Goal: Task Accomplishment & Management: Manage account settings

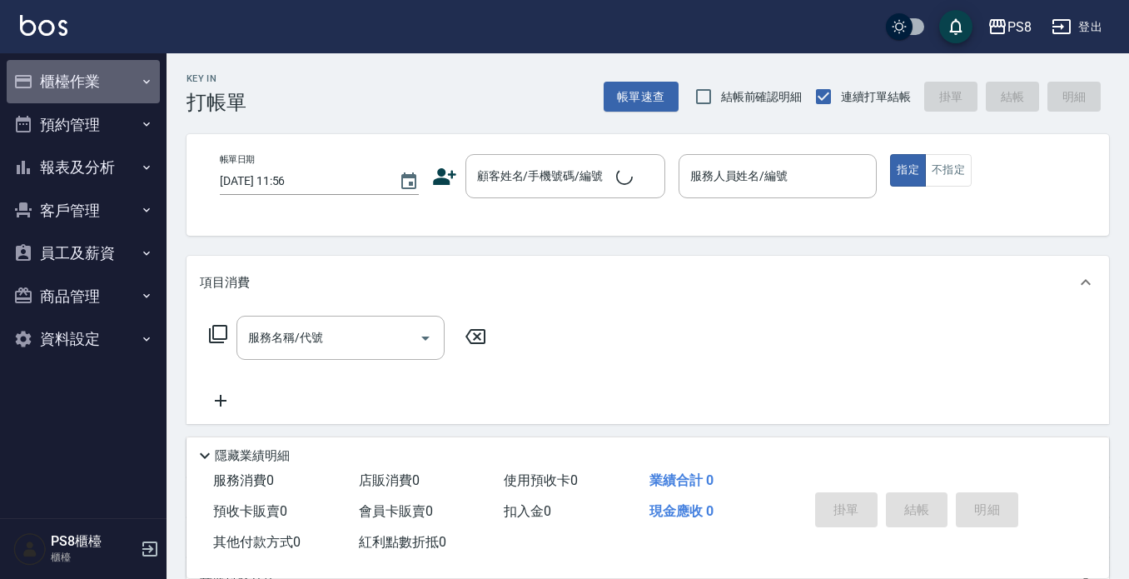
click at [96, 67] on button "櫃檯作業" at bounding box center [83, 81] width 153 height 43
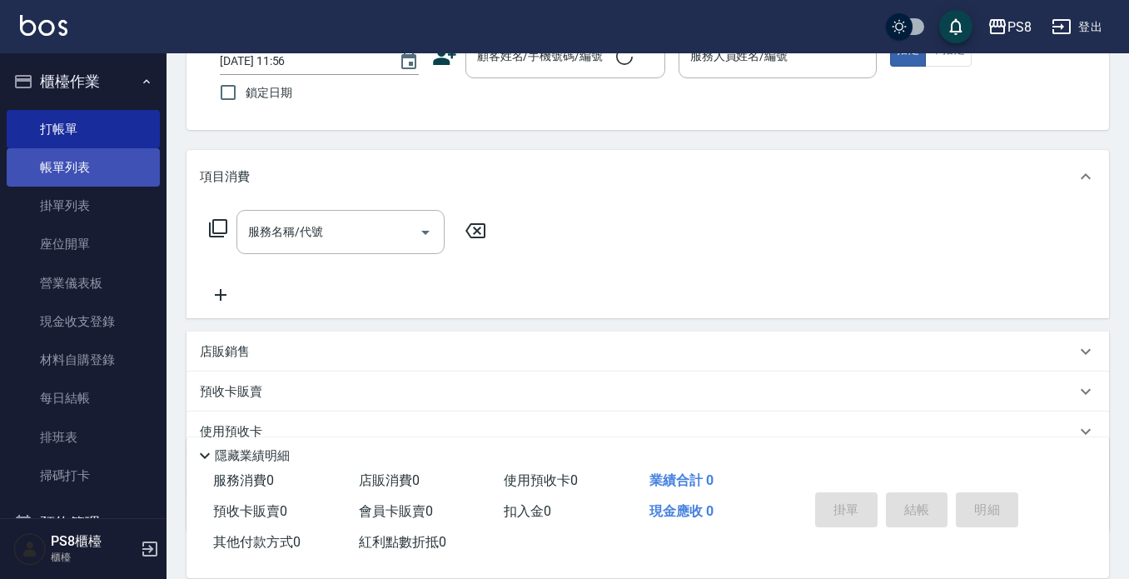
scroll to position [232, 0]
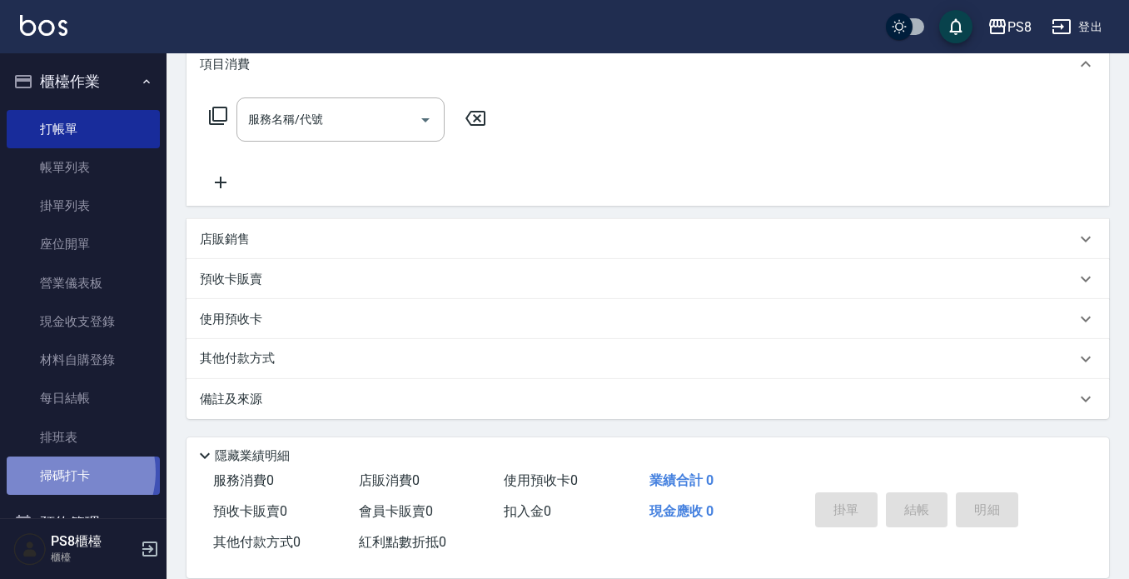
click at [63, 472] on link "掃碼打卡" at bounding box center [83, 475] width 153 height 38
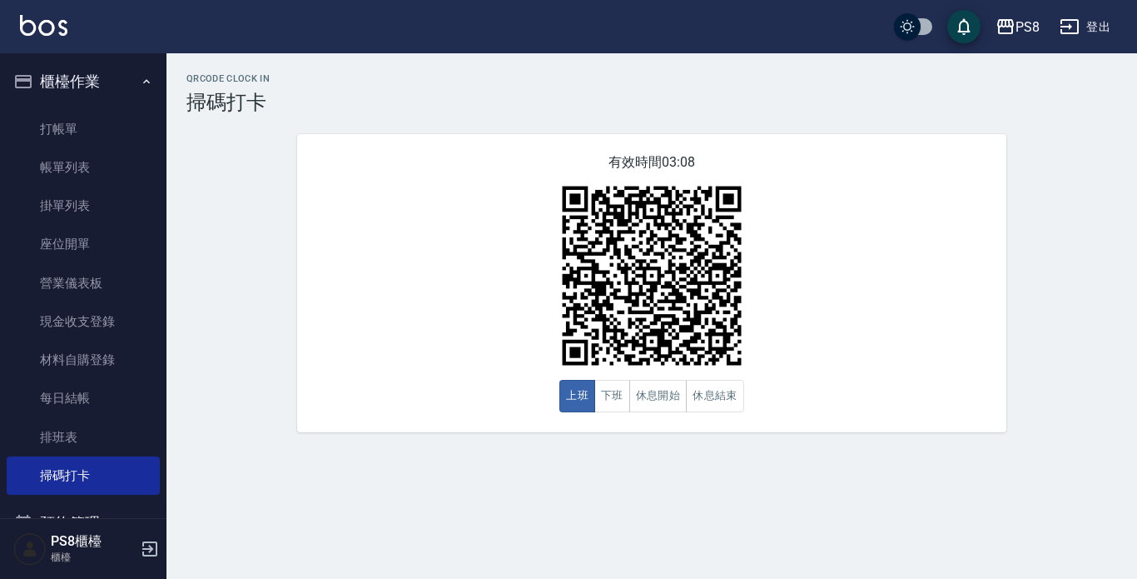
click at [479, 97] on h3 "掃碼打卡" at bounding box center [652, 102] width 931 height 23
click at [86, 124] on link "打帳單" at bounding box center [83, 129] width 153 height 38
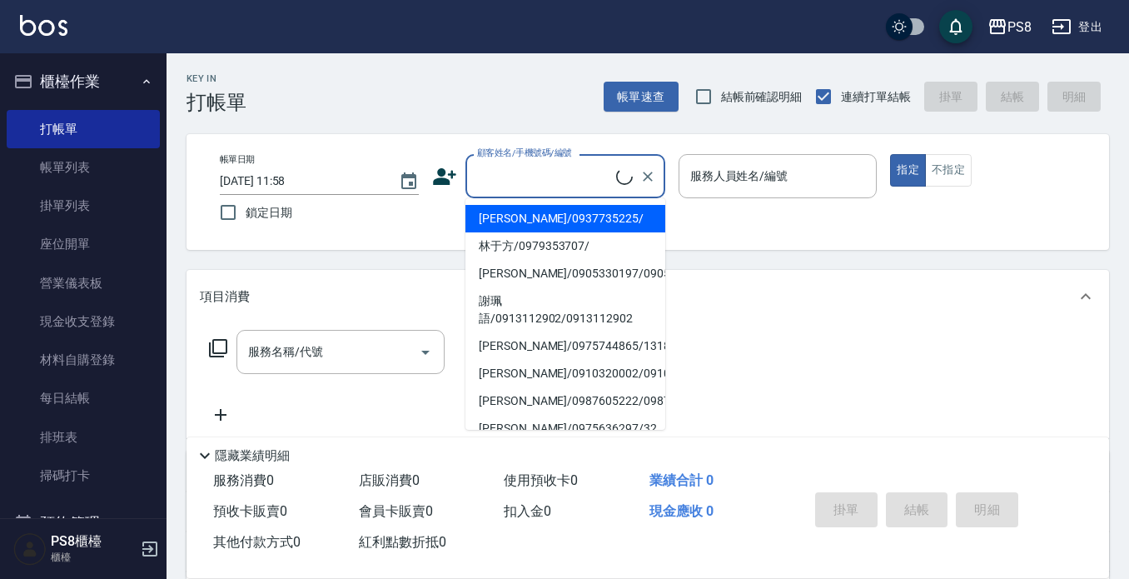
click at [486, 170] on input "顧客姓名/手機號碼/編號" at bounding box center [544, 176] width 143 height 29
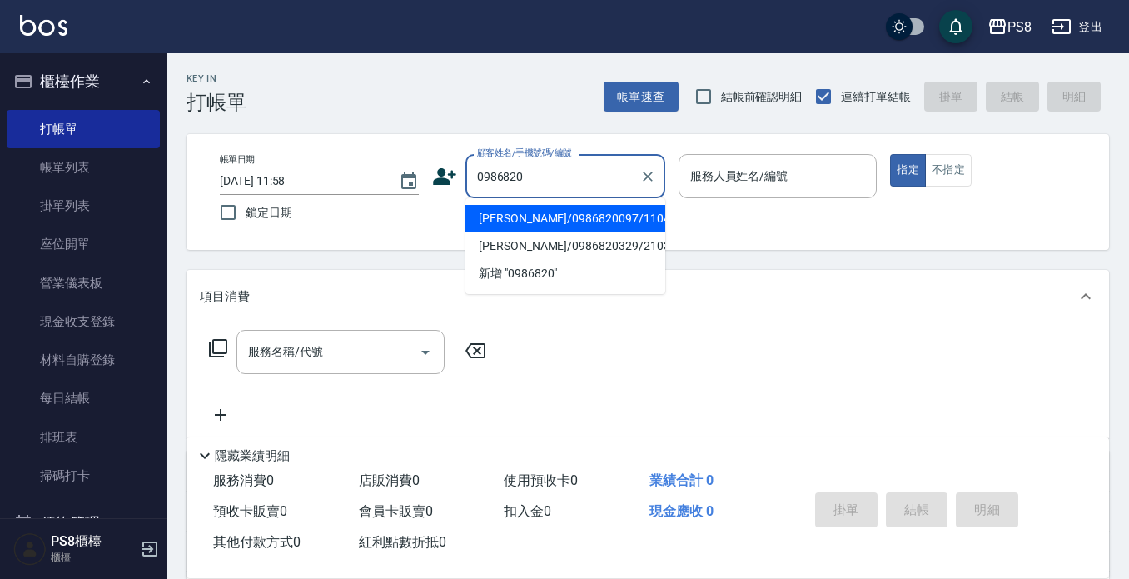
click at [569, 222] on li "[PERSON_NAME]/0986820097/11045" at bounding box center [565, 218] width 200 height 27
type input "[PERSON_NAME]/0986820097/11045"
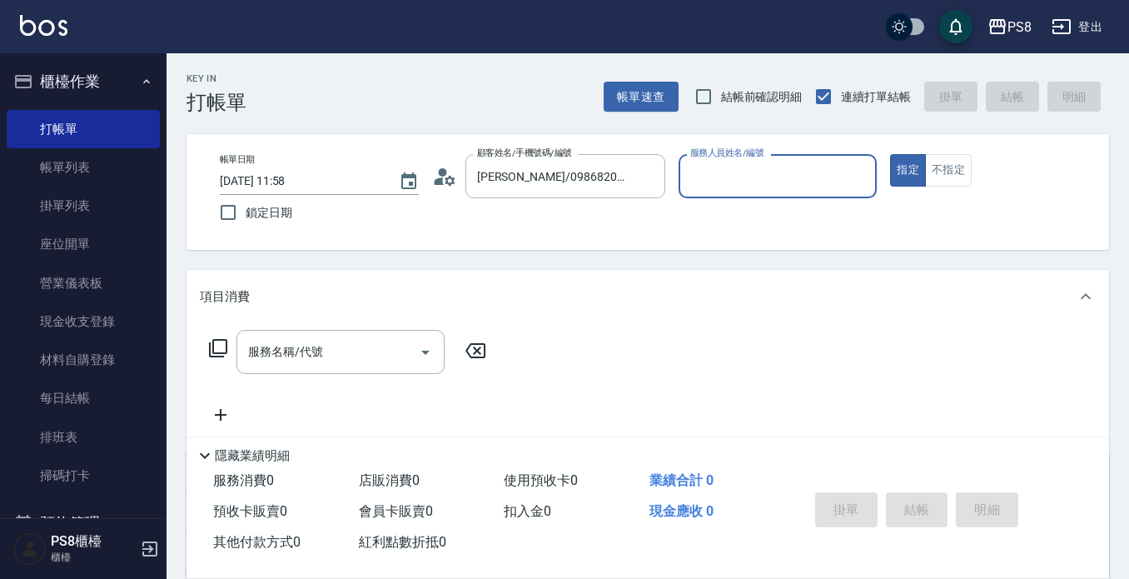
type input "小屋-18"
click at [385, 351] on input "服務名稱/代號" at bounding box center [328, 351] width 168 height 29
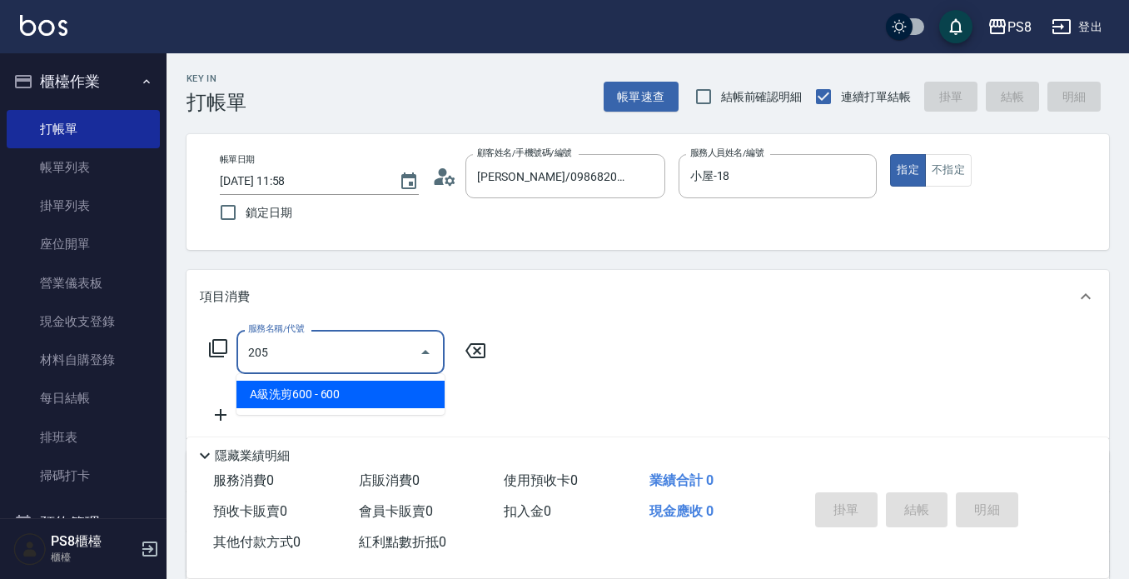
click at [285, 397] on span "A級洗剪600 - 600" at bounding box center [340, 394] width 208 height 27
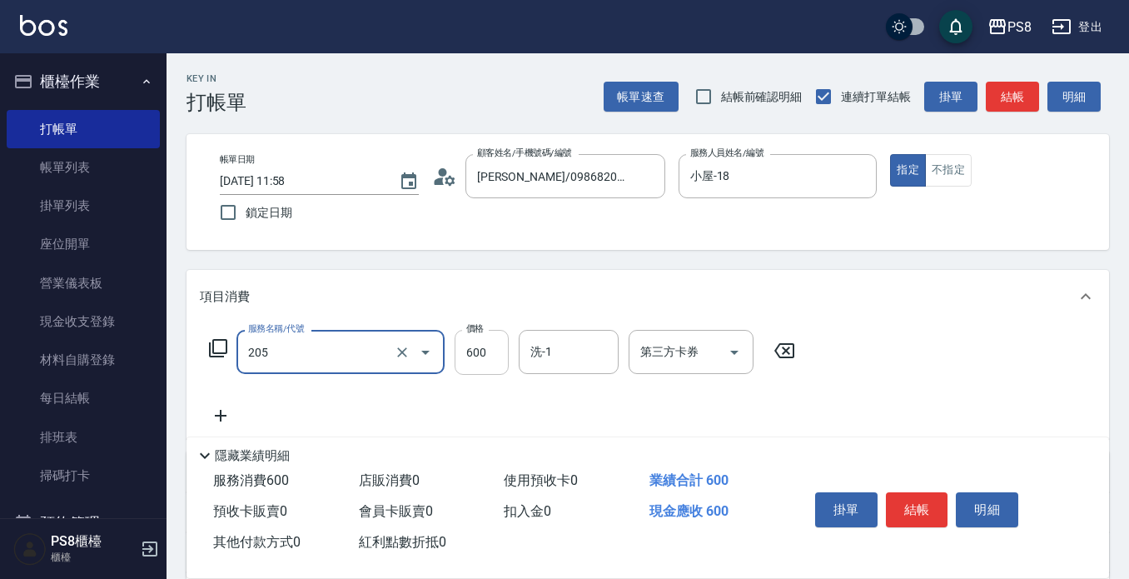
type input "A級洗剪600(205)"
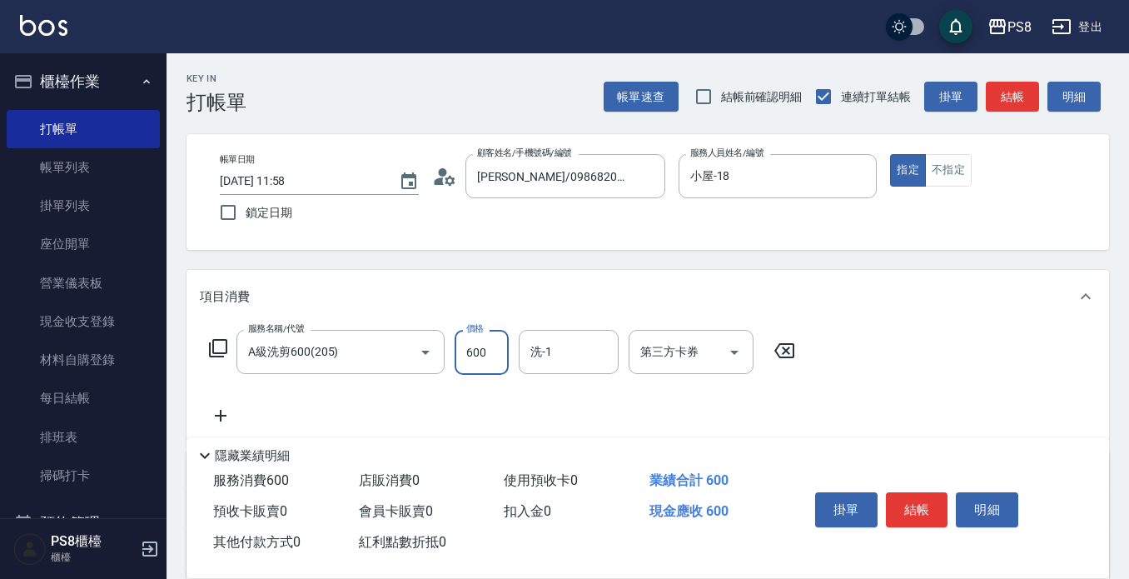
click at [493, 356] on input "600" at bounding box center [482, 352] width 54 height 45
type input "700"
click at [917, 503] on button "結帳" at bounding box center [917, 509] width 62 height 35
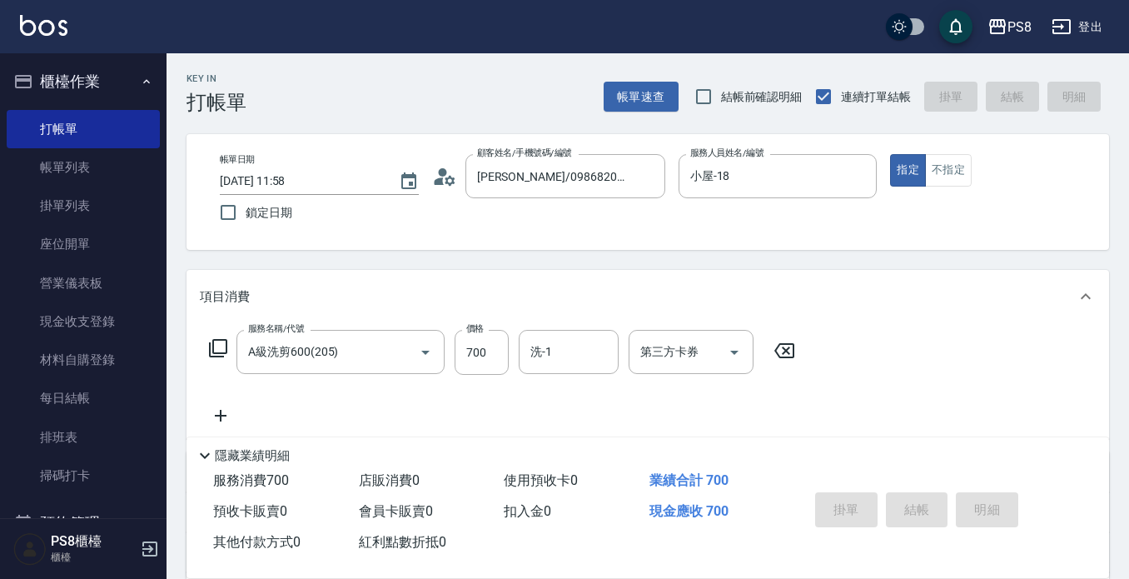
type input "[DATE] 11:59"
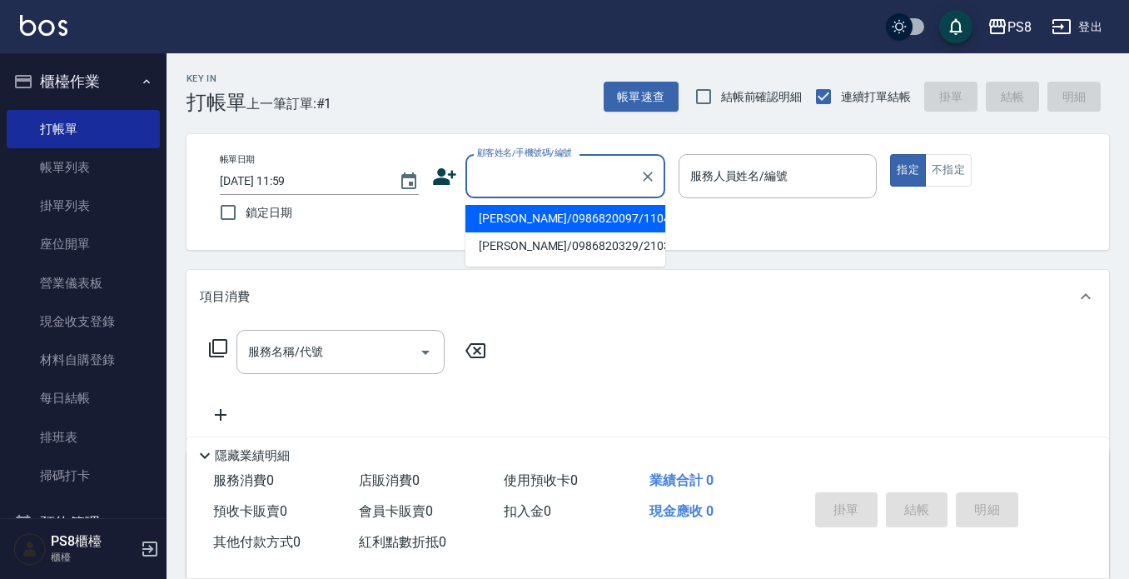
click at [574, 176] on input "顧客姓名/手機號碼/編號" at bounding box center [553, 176] width 160 height 29
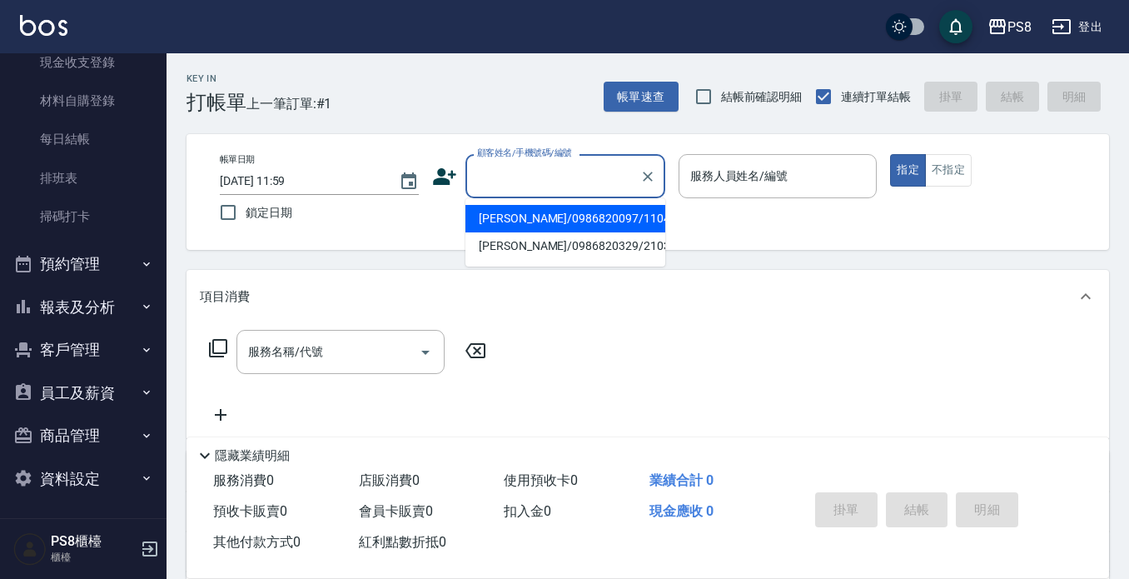
scroll to position [261, 0]
click at [104, 306] on button "報表及分析" at bounding box center [83, 305] width 153 height 43
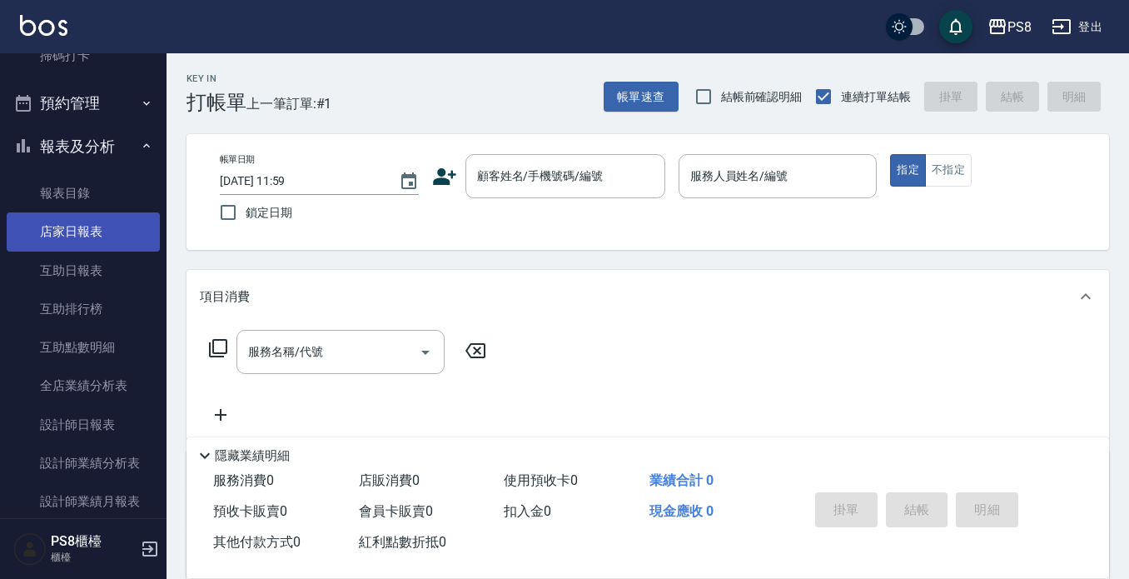
scroll to position [510, 0]
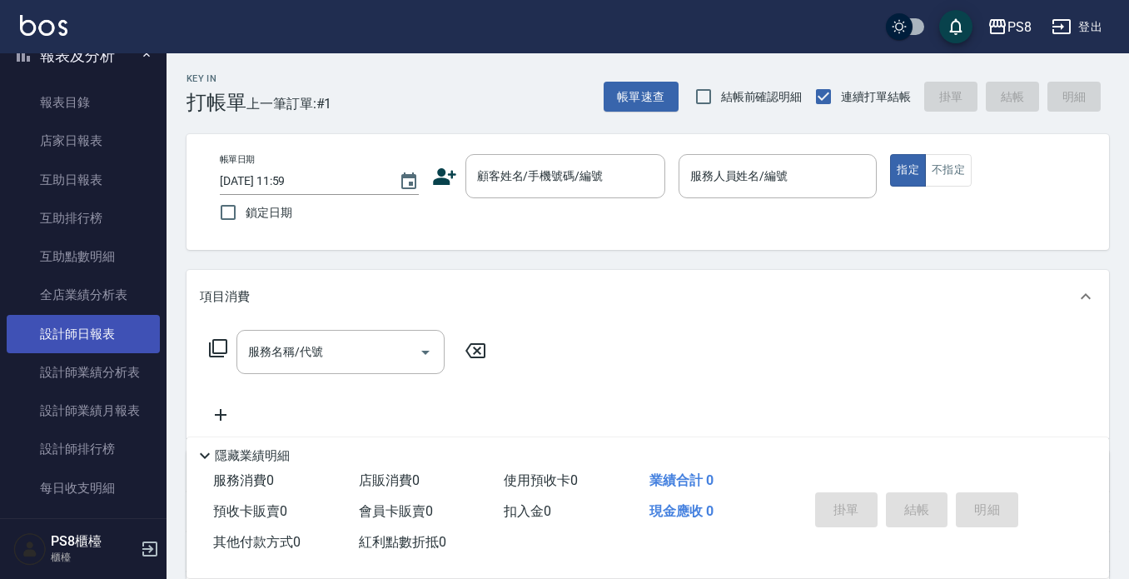
click at [101, 337] on link "設計師日報表" at bounding box center [83, 334] width 153 height 38
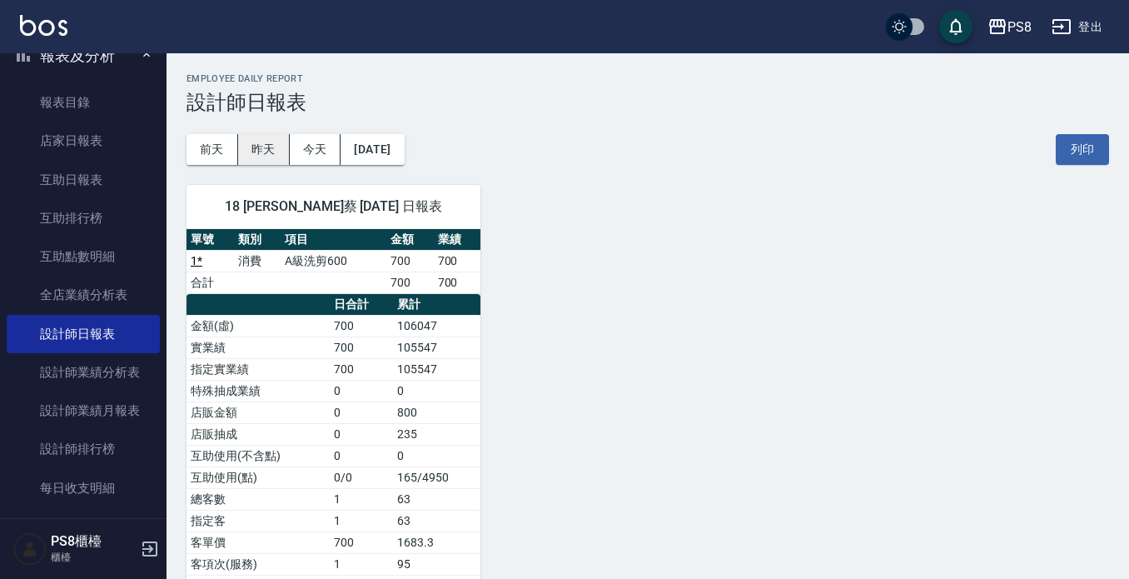
click at [273, 148] on button "昨天" at bounding box center [264, 149] width 52 height 31
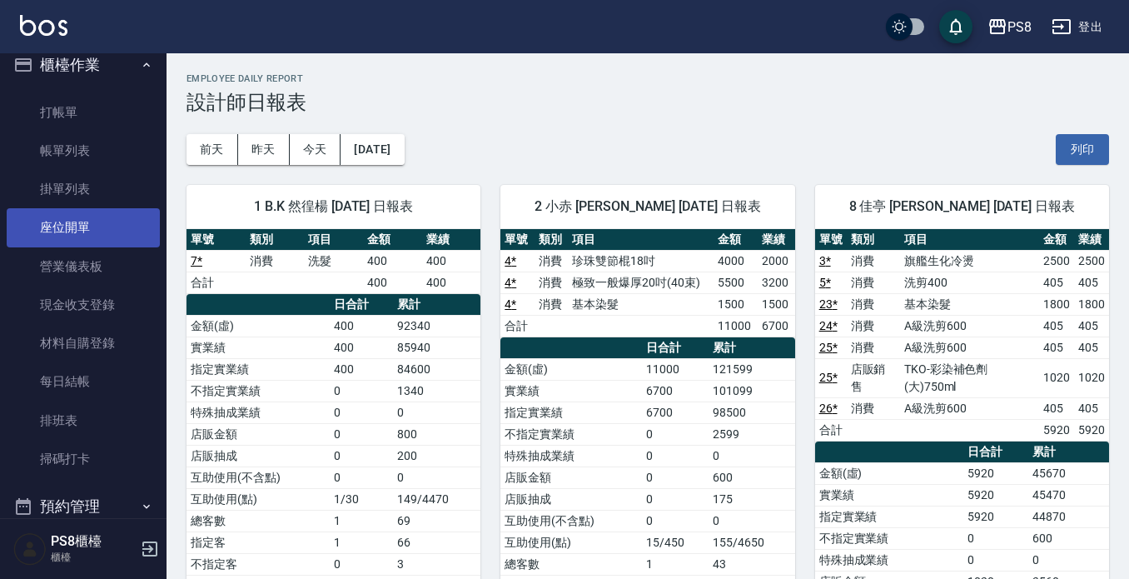
scroll to position [11, 0]
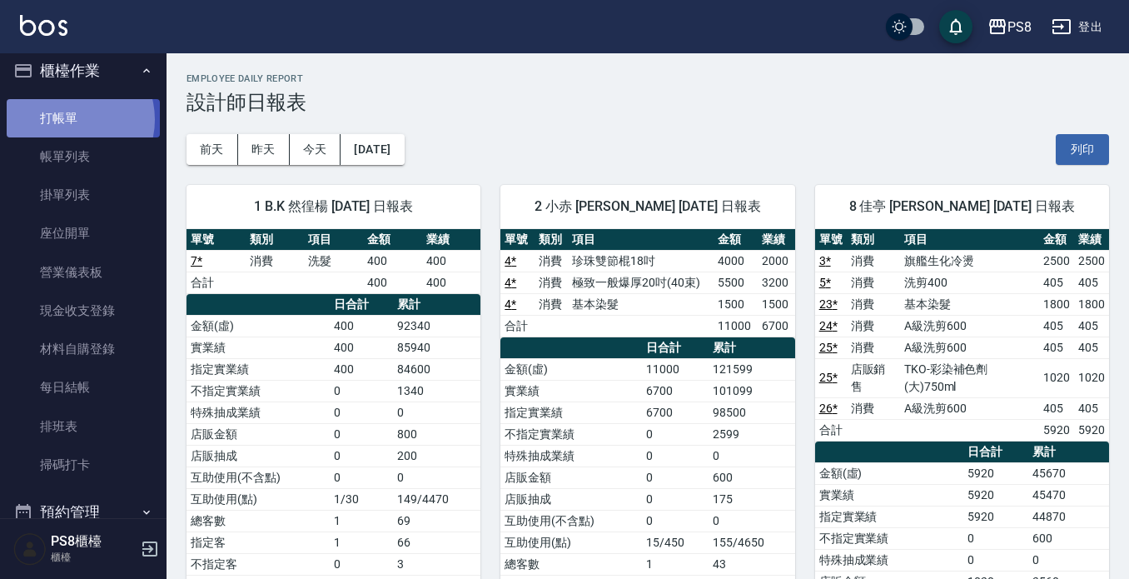
click at [72, 119] on link "打帳單" at bounding box center [83, 118] width 153 height 38
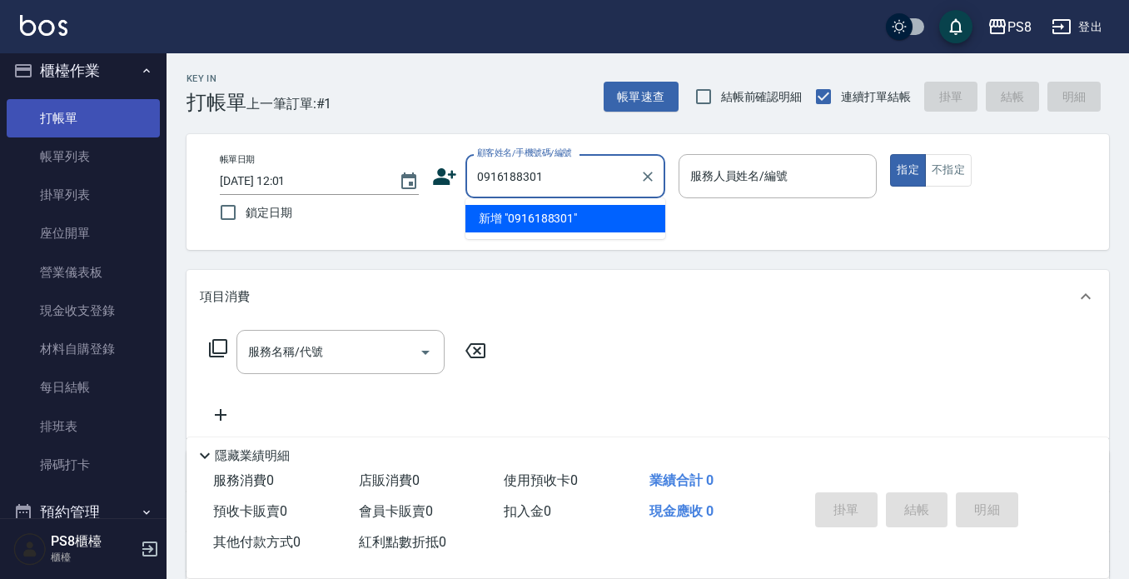
type input "0916188301"
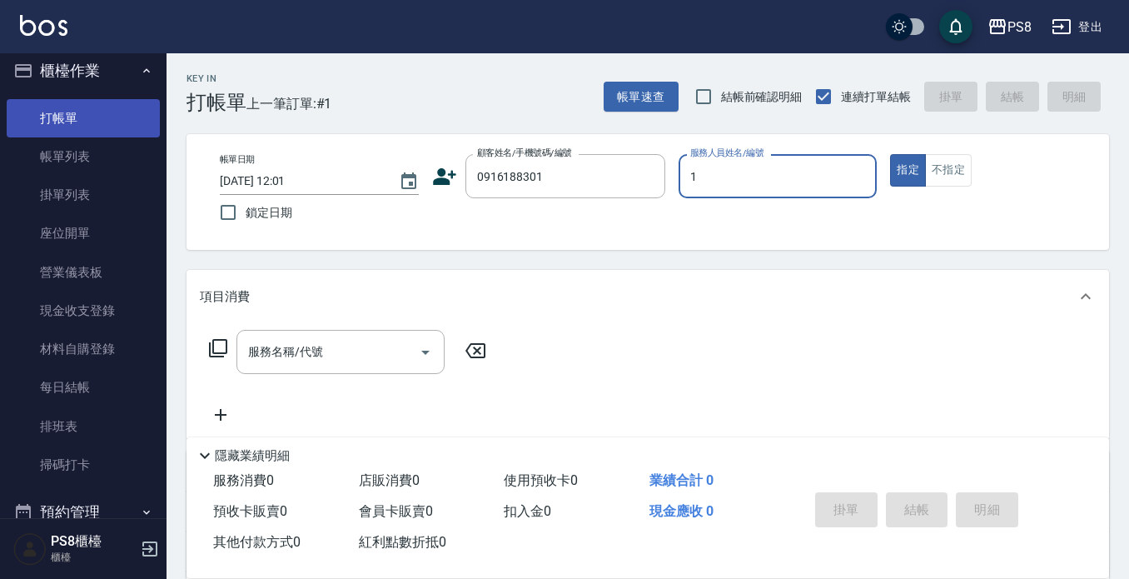
type input "B.K-1"
type button "true"
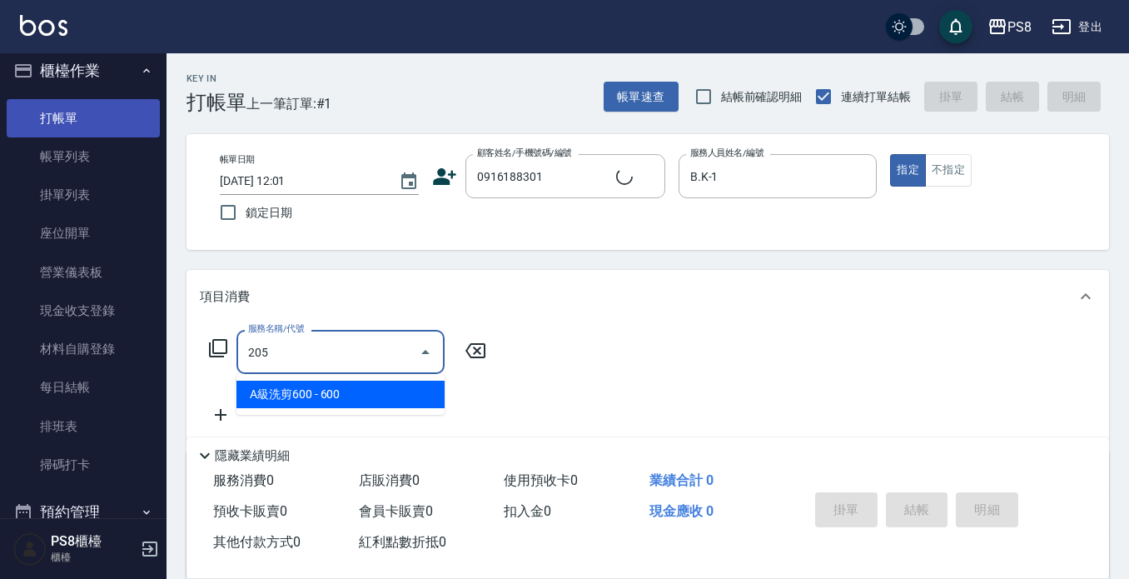
type input "205"
type input "[PERSON_NAME]/0916188301/"
type input "A級洗剪600(205)"
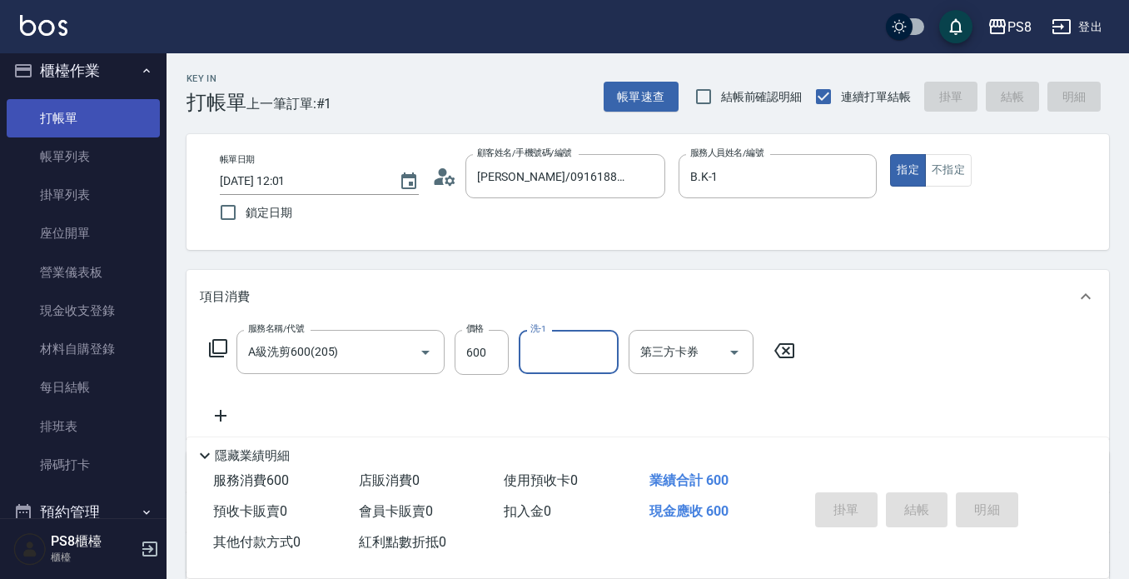
type input "[DATE] 12:27"
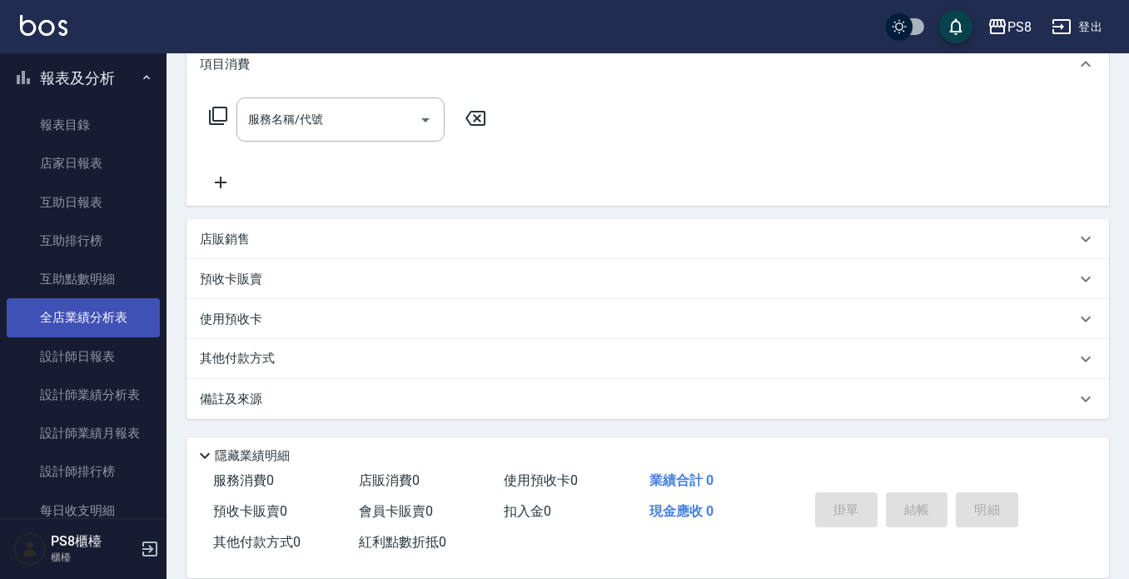
scroll to position [736, 0]
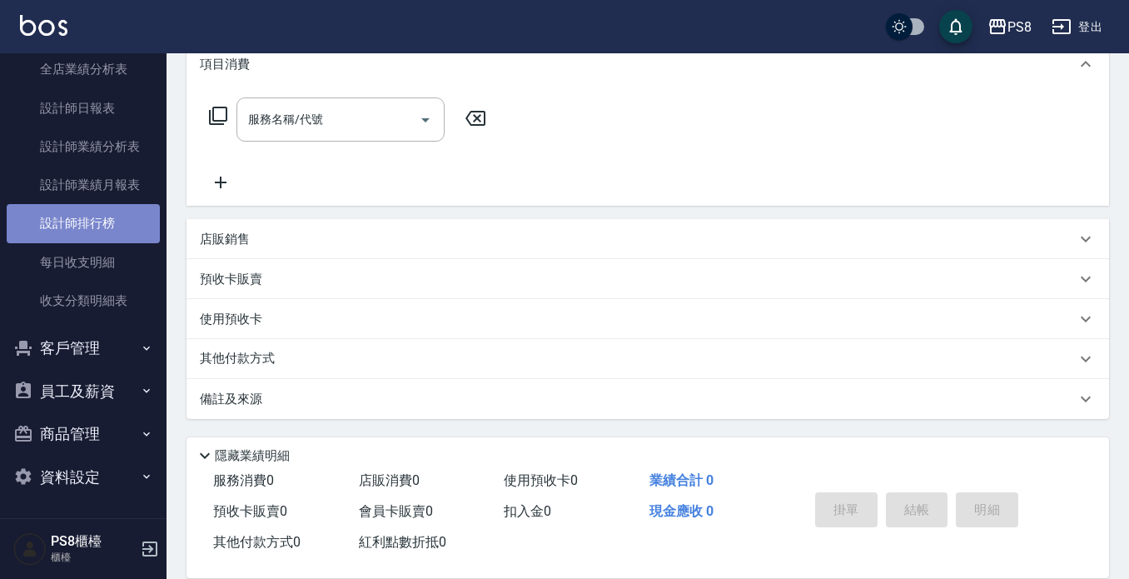
click at [95, 216] on link "設計師排行榜" at bounding box center [83, 223] width 153 height 38
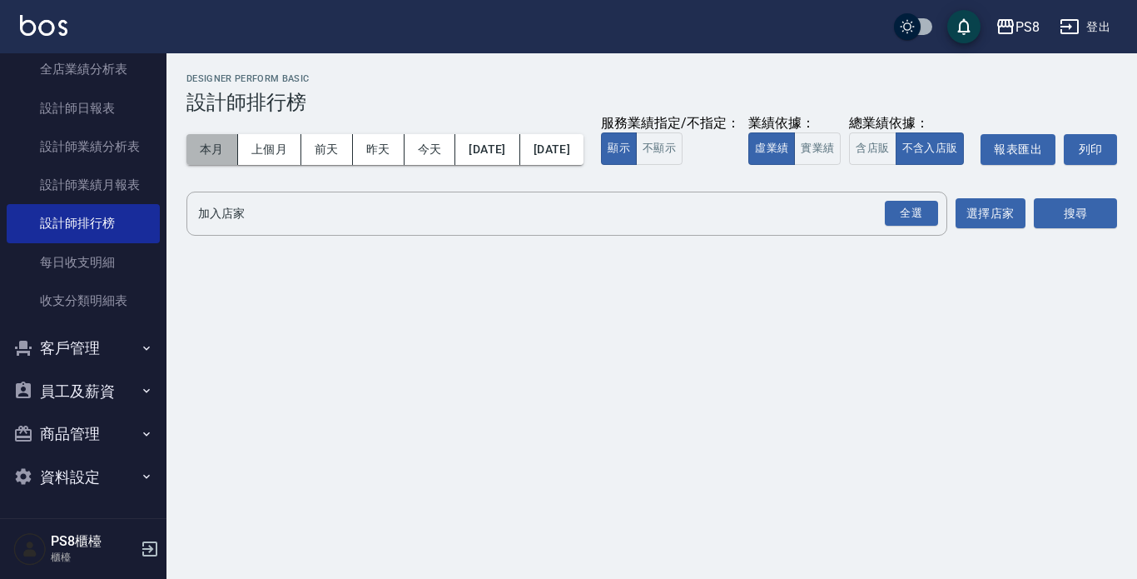
click at [208, 144] on button "本月" at bounding box center [213, 149] width 52 height 31
click at [794, 165] on button "實業績" at bounding box center [817, 148] width 47 height 32
click at [906, 226] on div "全選" at bounding box center [911, 214] width 53 height 26
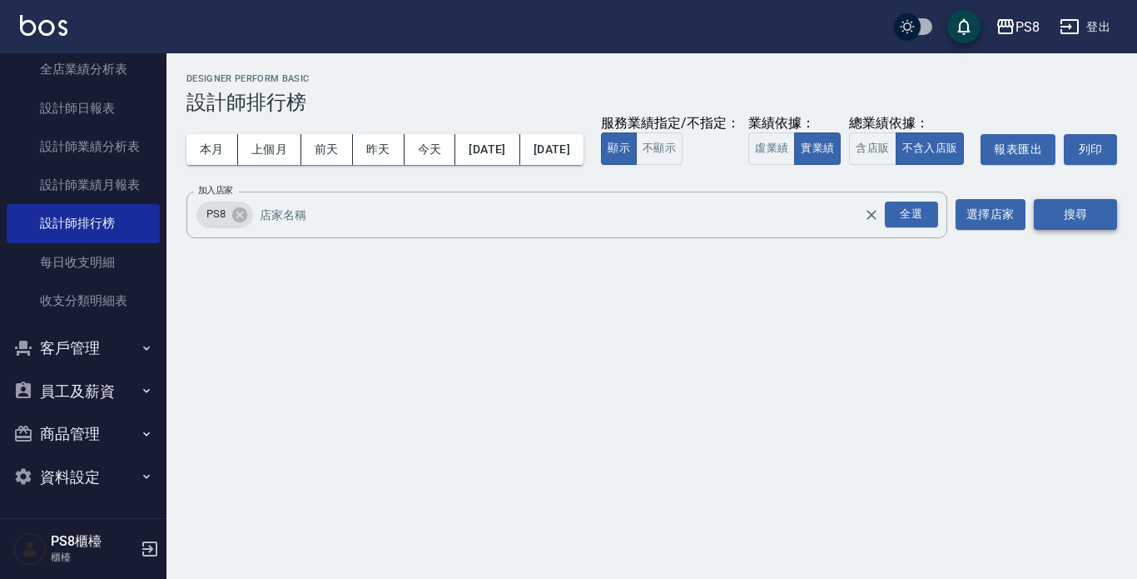
click at [1091, 230] on button "搜尋" at bounding box center [1075, 214] width 83 height 31
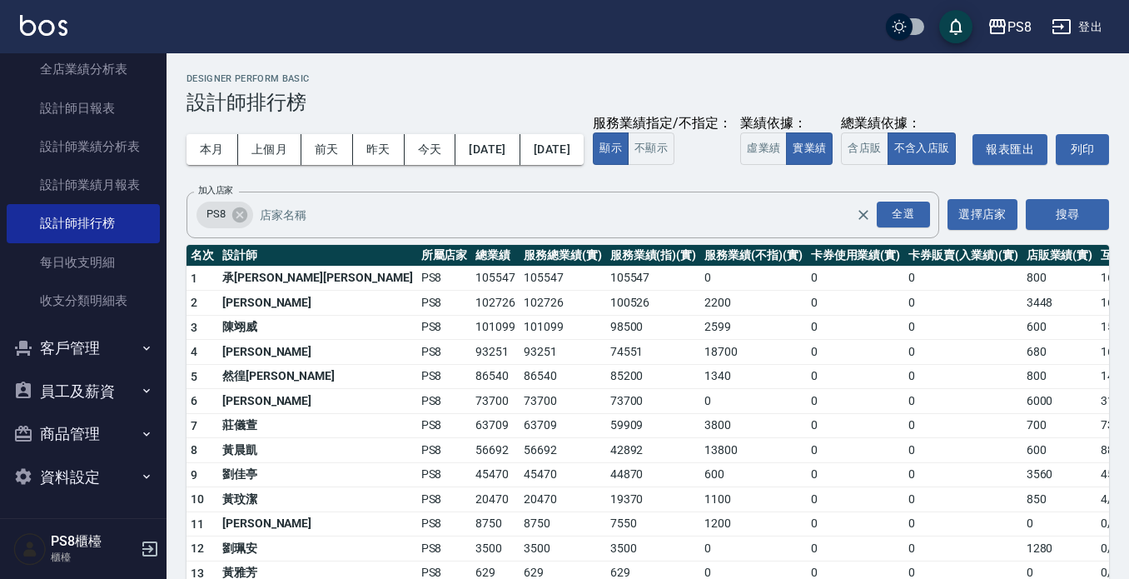
click at [807, 414] on td "0" at bounding box center [856, 401] width 98 height 25
click at [700, 365] on td "18700" at bounding box center [753, 352] width 106 height 25
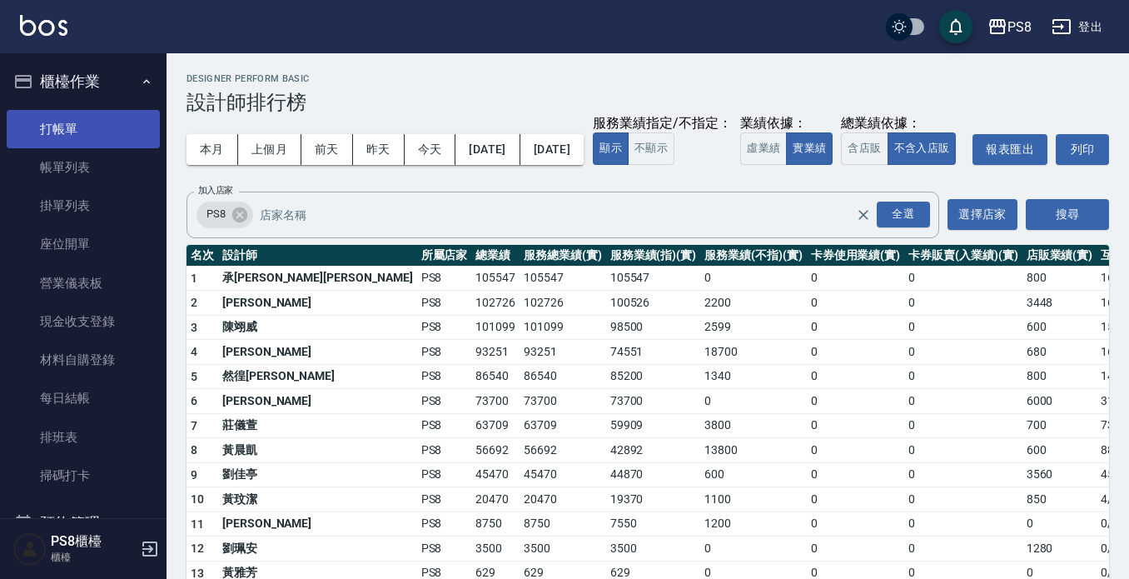
click at [85, 125] on link "打帳單" at bounding box center [83, 129] width 153 height 38
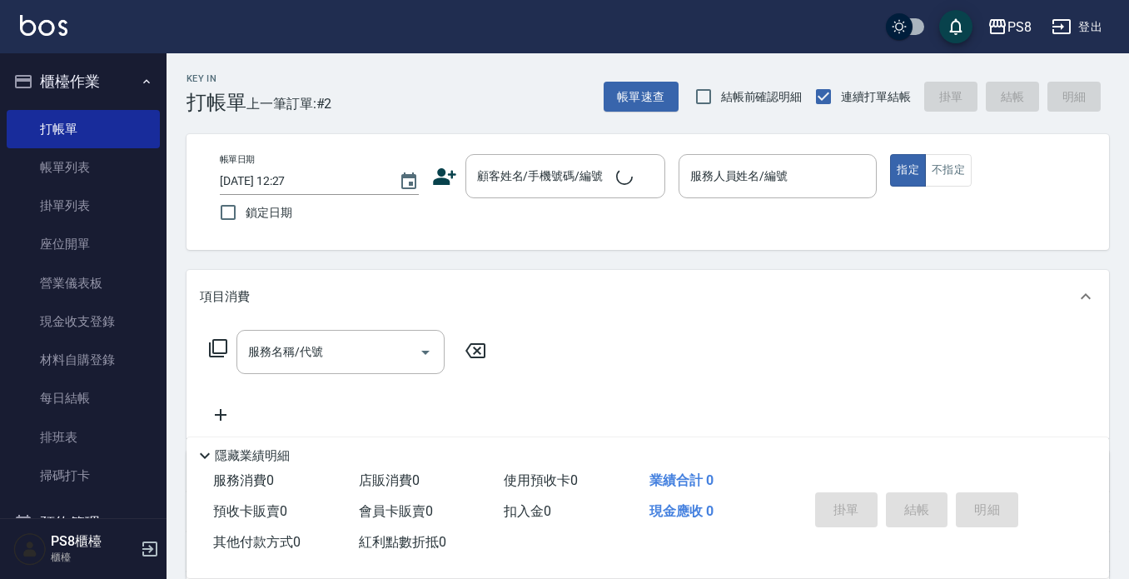
drag, startPoint x: 550, startPoint y: 103, endPoint x: 528, endPoint y: 96, distance: 22.9
drag, startPoint x: 528, startPoint y: 96, endPoint x: 514, endPoint y: 83, distance: 18.9
click at [515, 83] on div "Key In 打帳單 上一筆訂單:#2 帳單速查 結帳前確認明細 連續打單結帳 掛單 結帳 明細" at bounding box center [638, 83] width 943 height 61
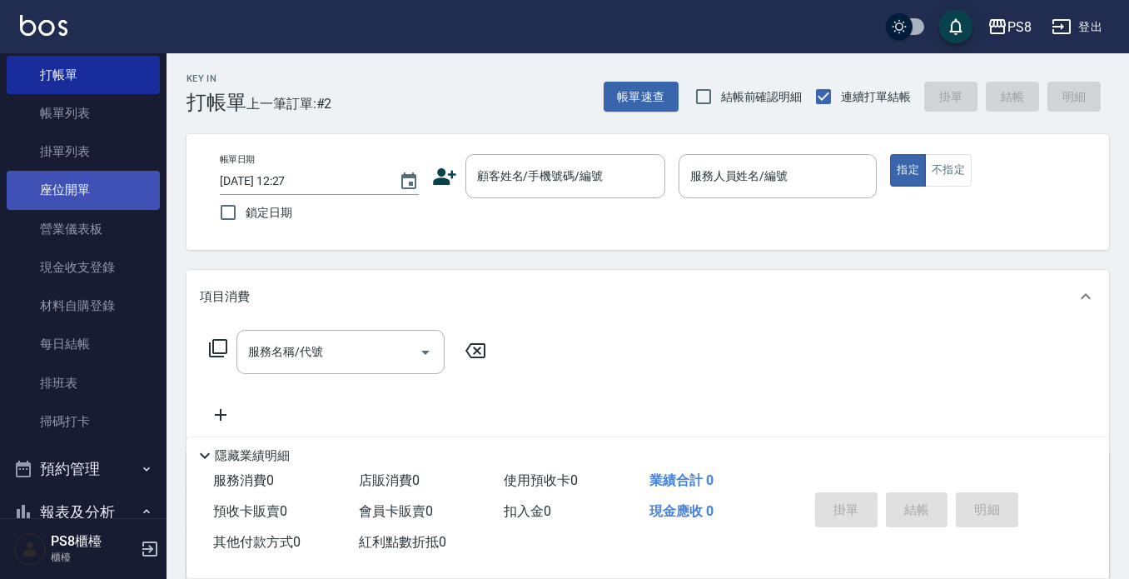
scroll to position [83, 0]
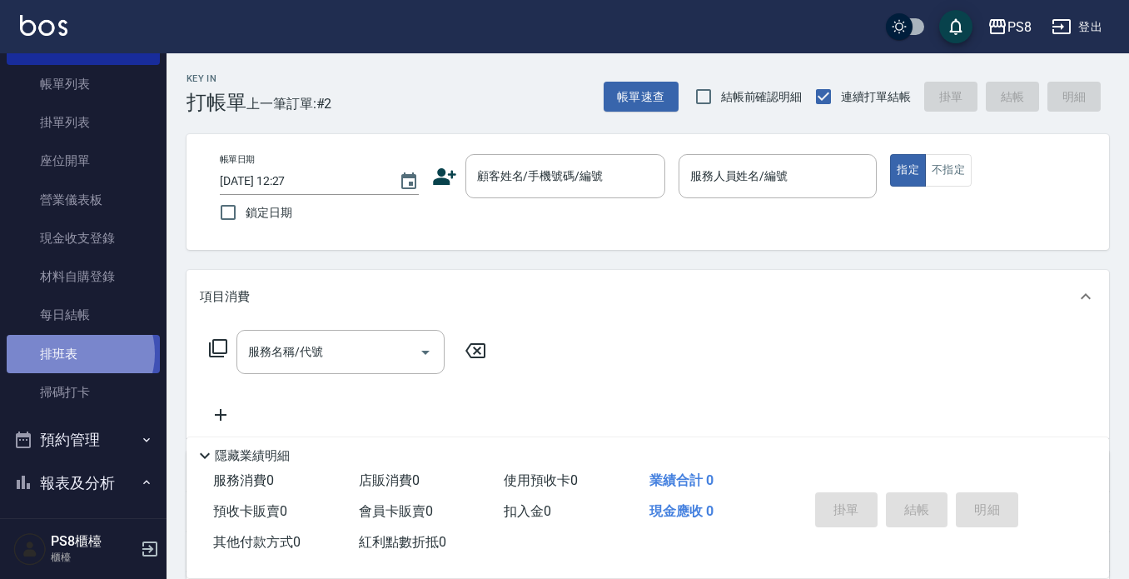
click at [79, 353] on link "排班表" at bounding box center [83, 354] width 153 height 38
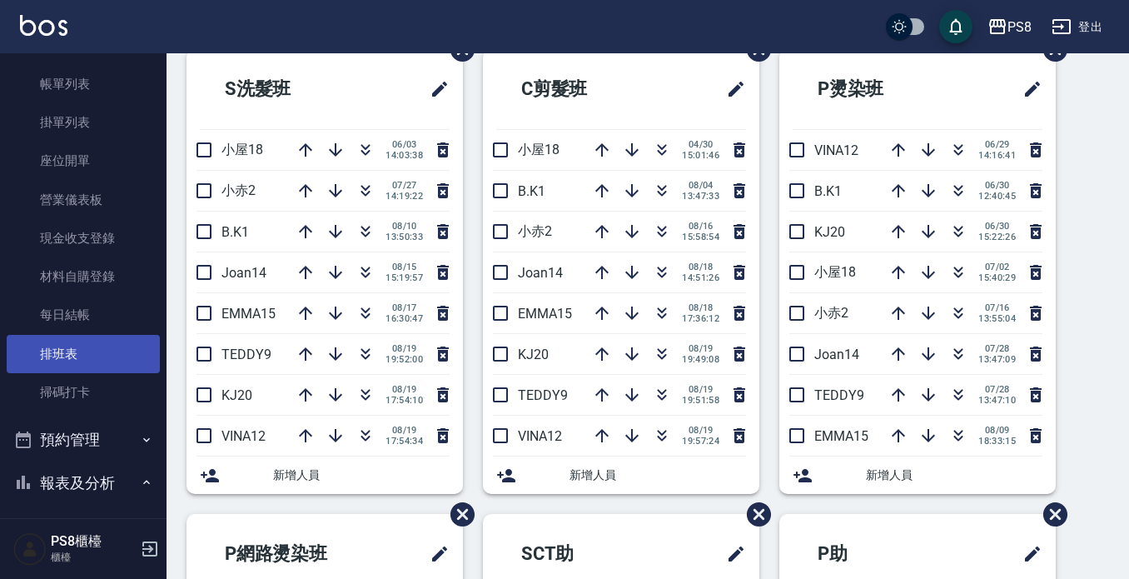
scroll to position [333, 0]
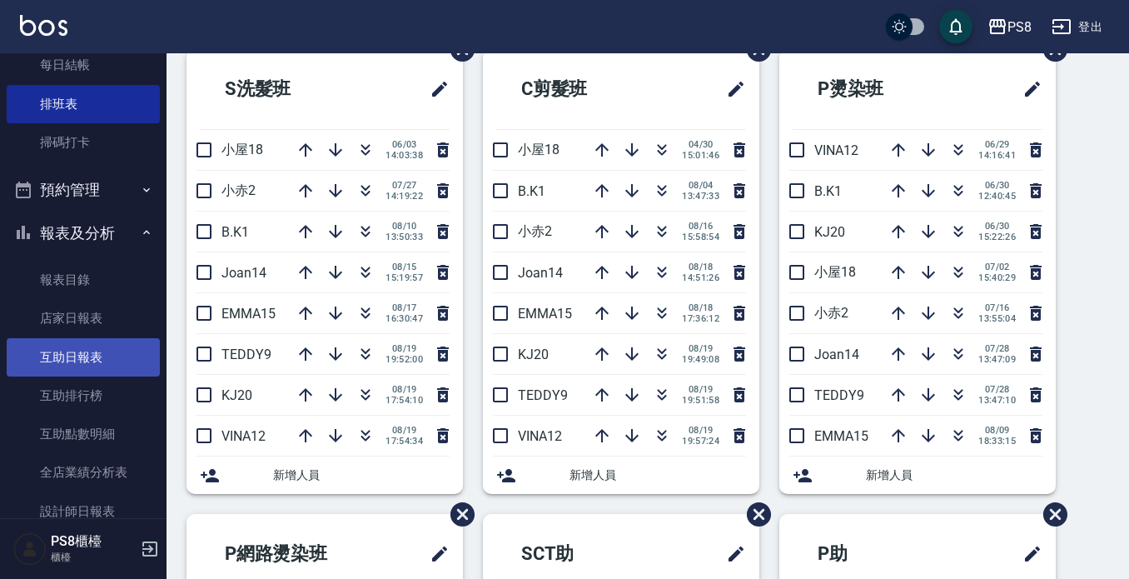
click at [85, 351] on link "互助日報表" at bounding box center [83, 357] width 153 height 38
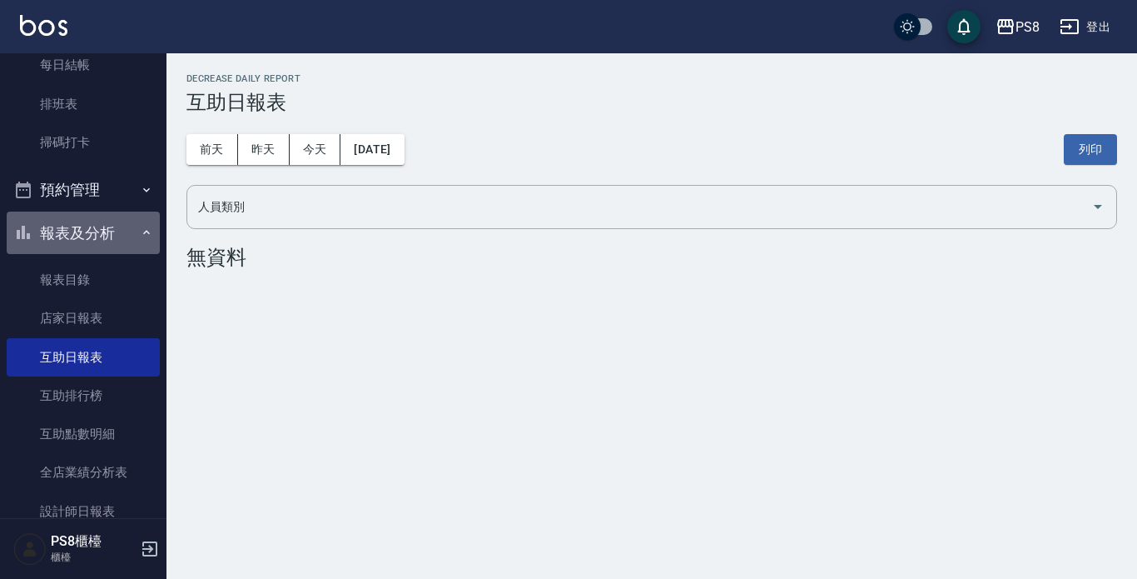
click at [89, 220] on button "報表及分析" at bounding box center [83, 232] width 153 height 43
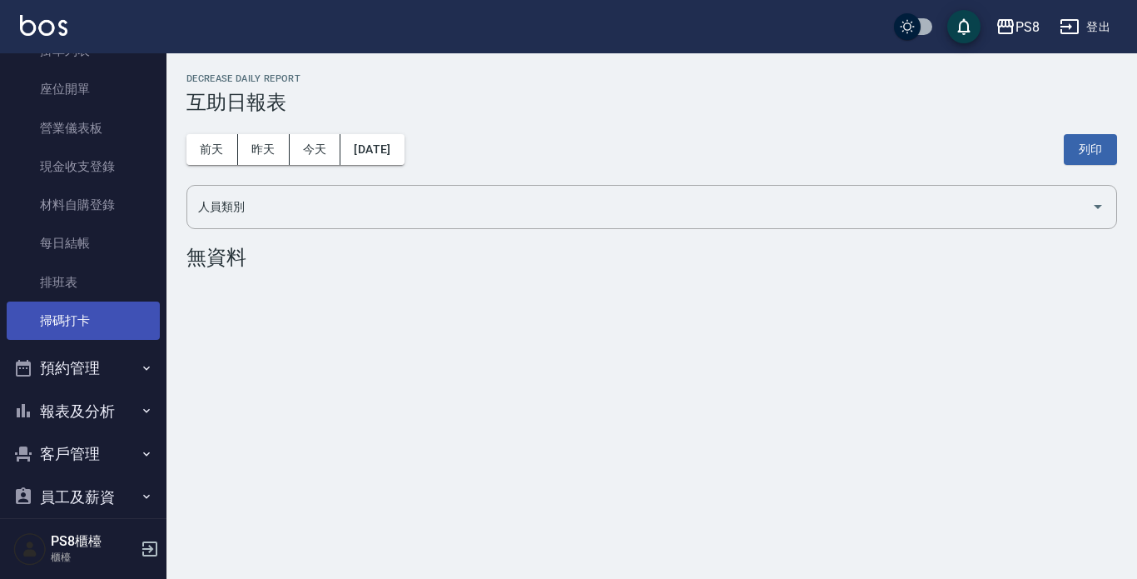
scroll to position [261, 0]
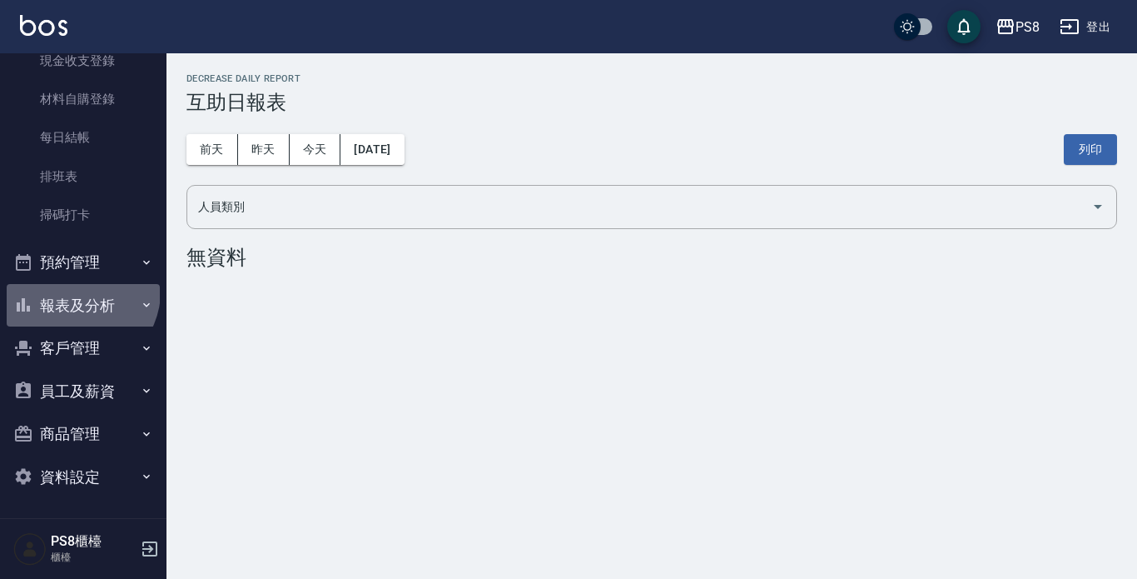
click at [77, 291] on button "報表及分析" at bounding box center [83, 305] width 153 height 43
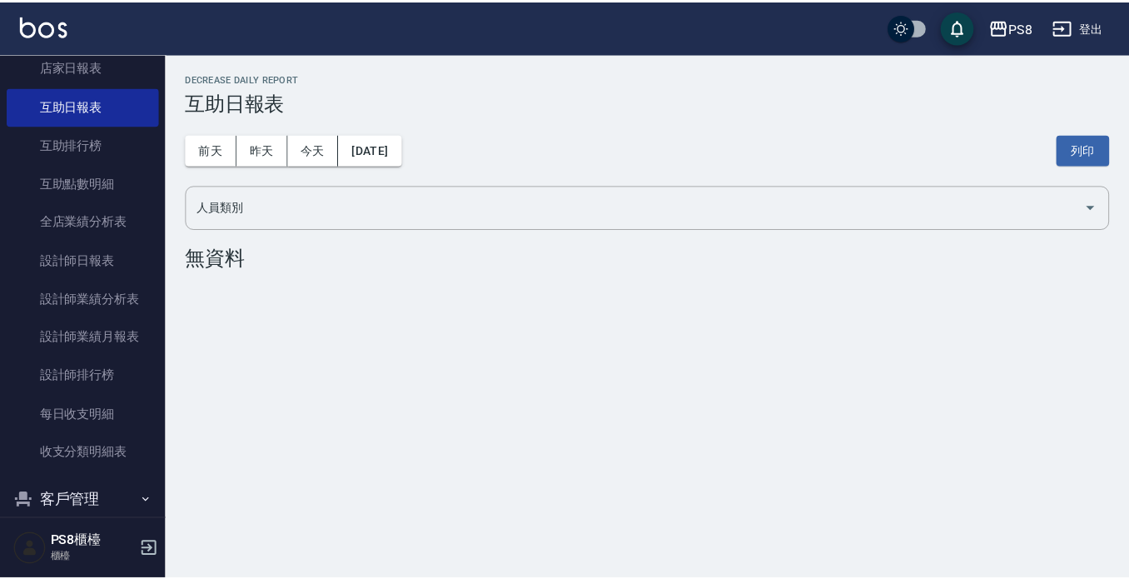
scroll to position [594, 0]
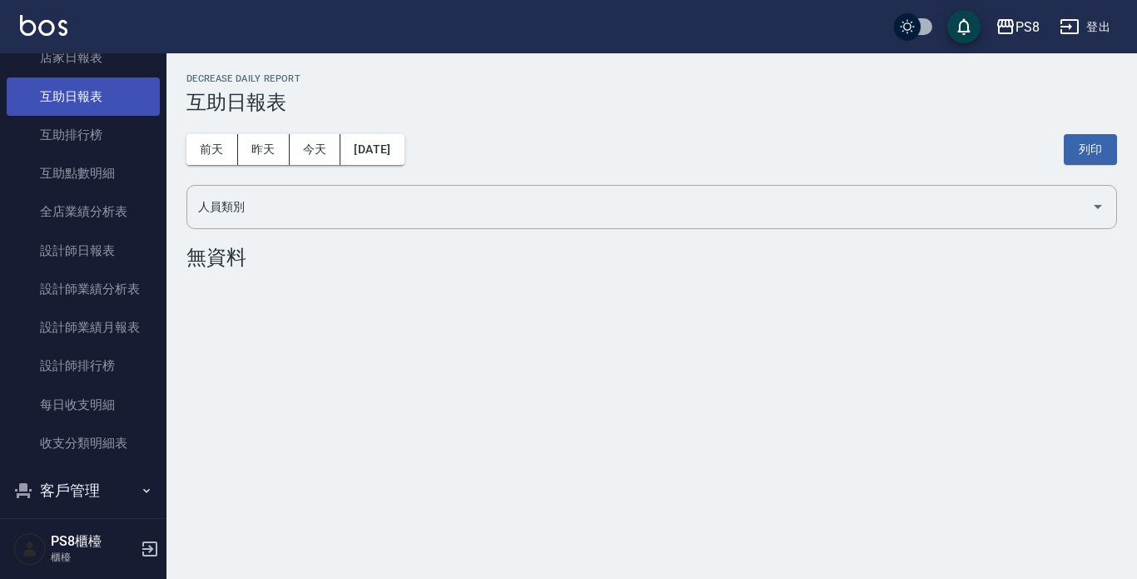
click at [121, 100] on link "互助日報表" at bounding box center [83, 96] width 153 height 38
click at [269, 147] on button "昨天" at bounding box center [264, 149] width 52 height 31
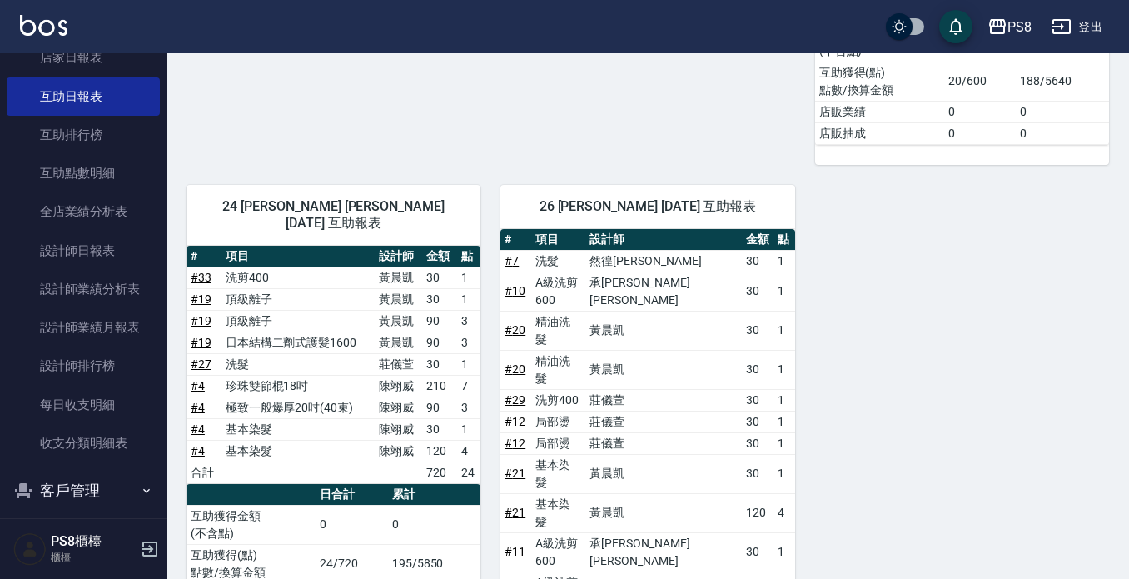
scroll to position [228, 0]
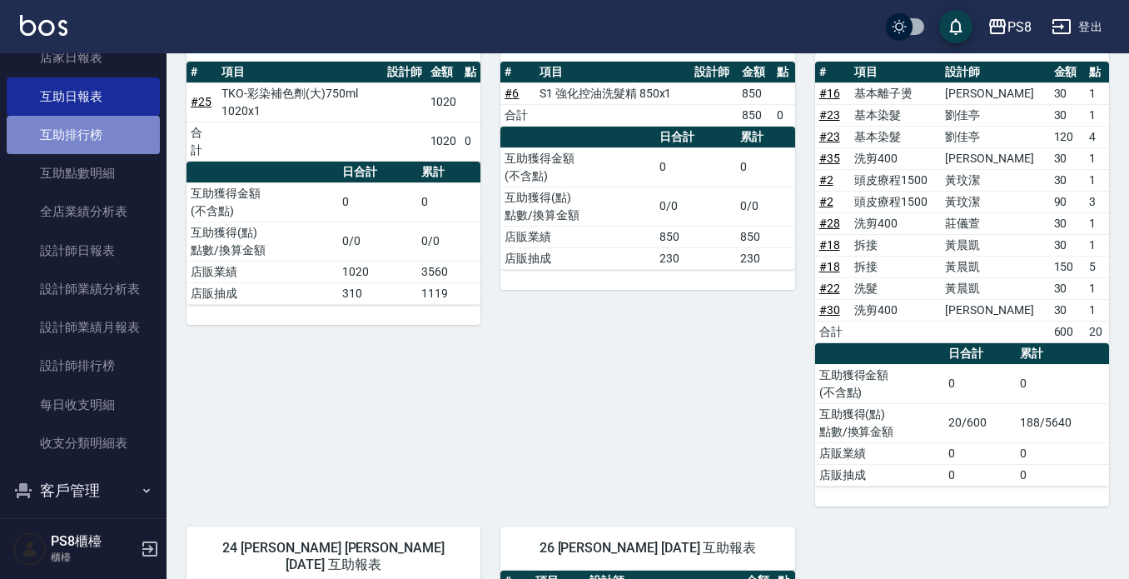
click at [83, 146] on link "互助排行榜" at bounding box center [83, 135] width 153 height 38
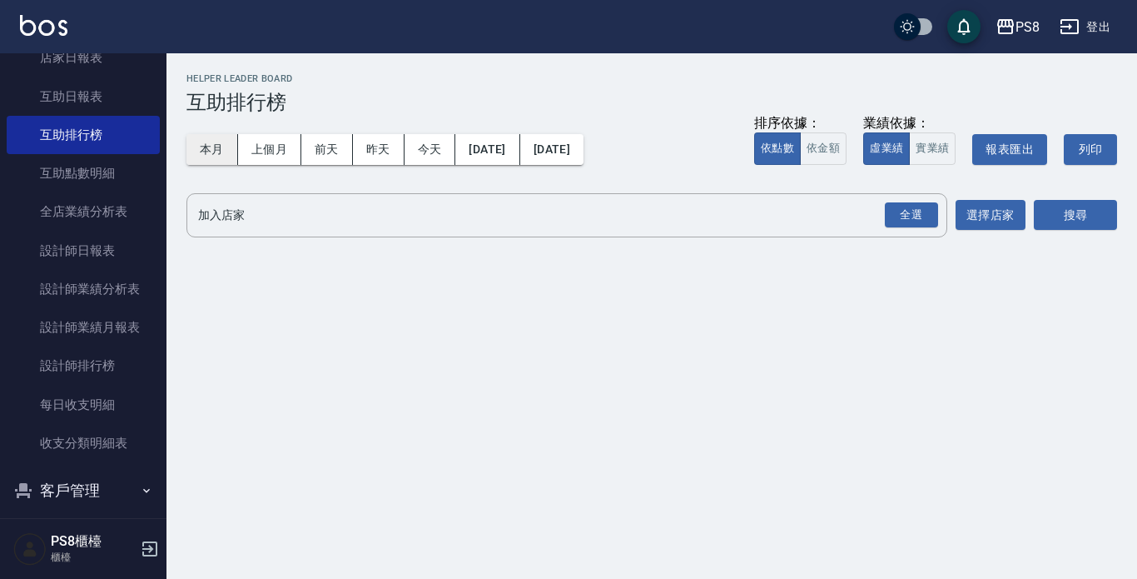
click at [223, 147] on button "本月" at bounding box center [213, 149] width 52 height 31
click at [909, 207] on div "全選" at bounding box center [911, 215] width 53 height 26
click at [1074, 217] on button "搜尋" at bounding box center [1075, 216] width 83 height 31
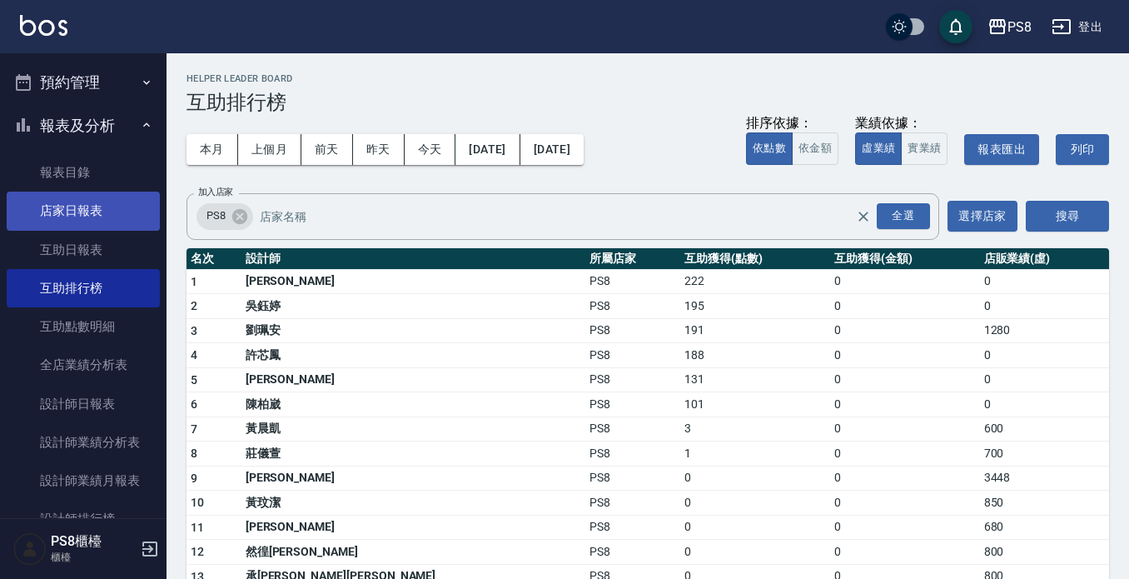
scroll to position [427, 0]
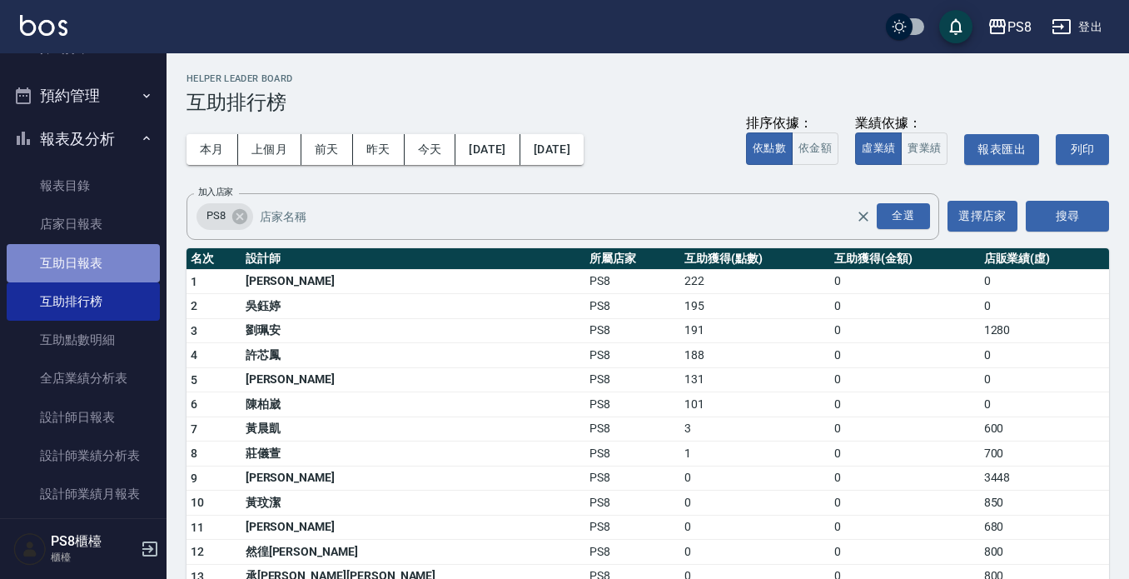
click at [95, 266] on link "互助日報表" at bounding box center [83, 263] width 153 height 38
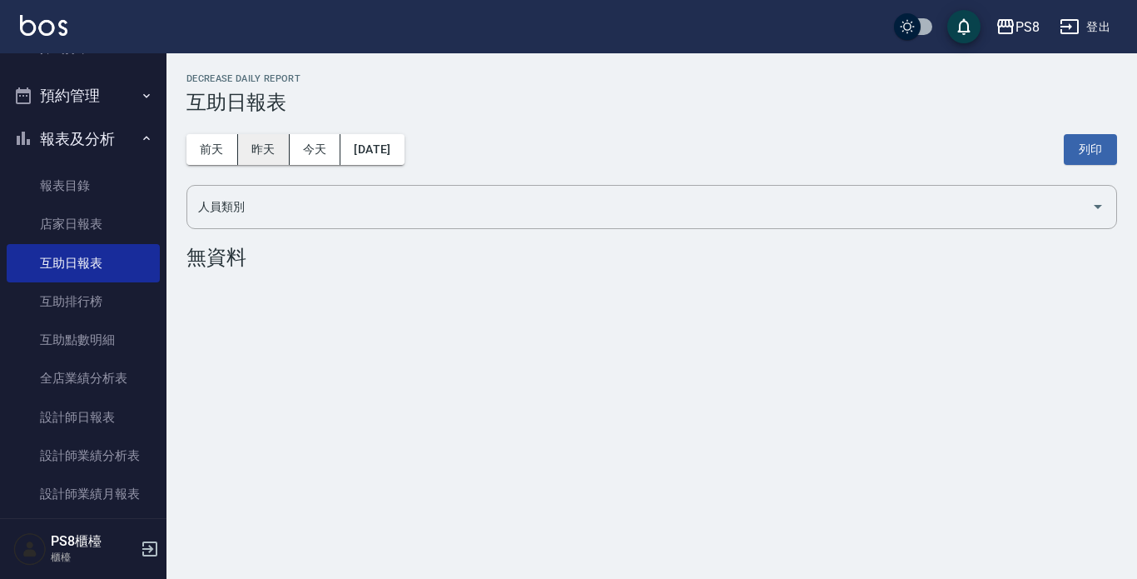
click at [266, 151] on button "昨天" at bounding box center [264, 149] width 52 height 31
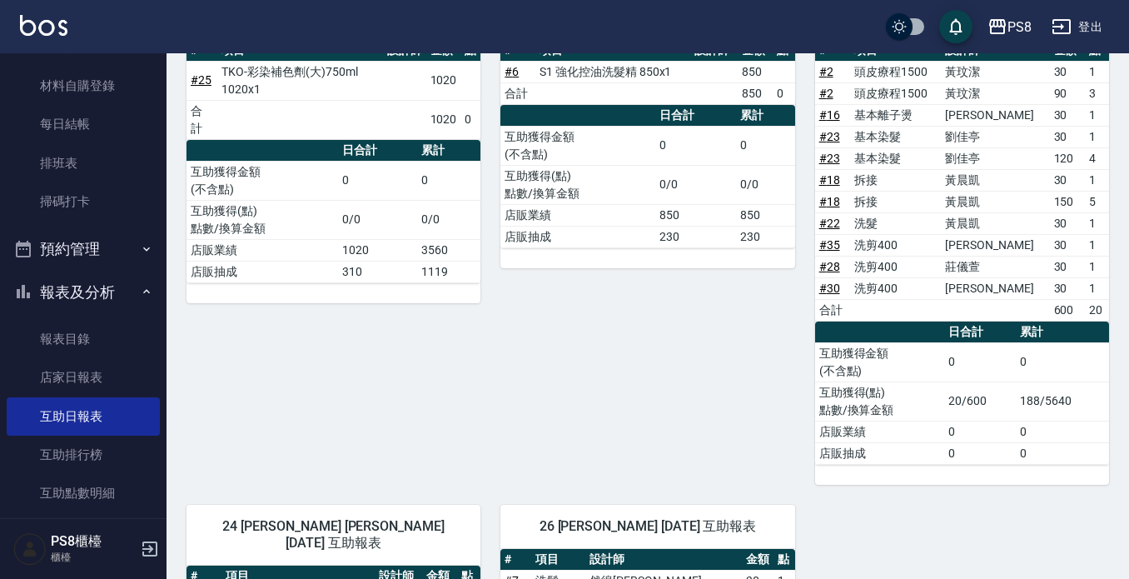
scroll to position [94, 0]
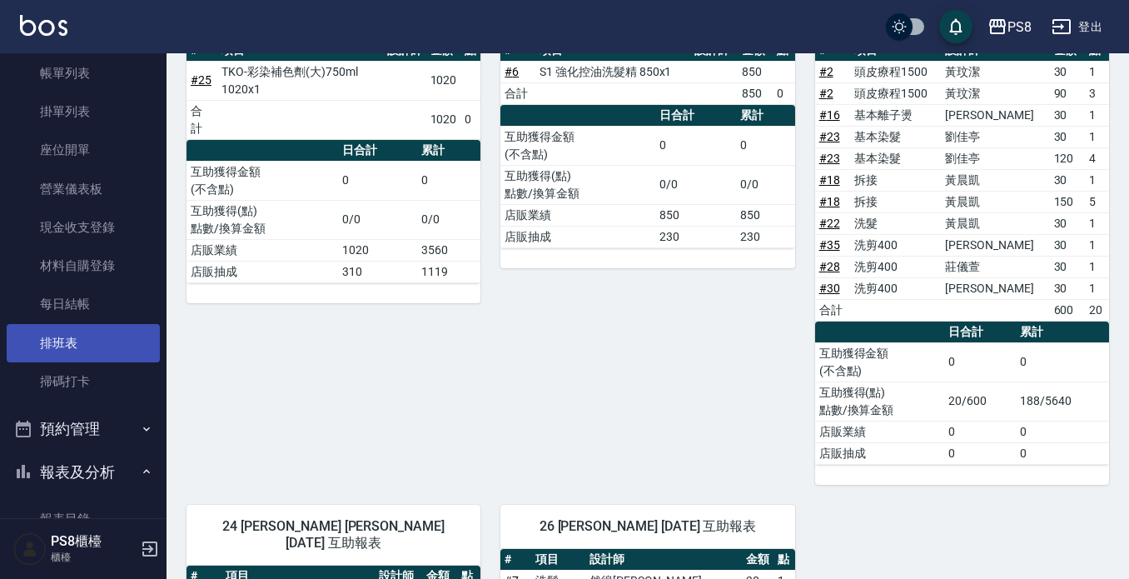
click at [71, 330] on link "排班表" at bounding box center [83, 343] width 153 height 38
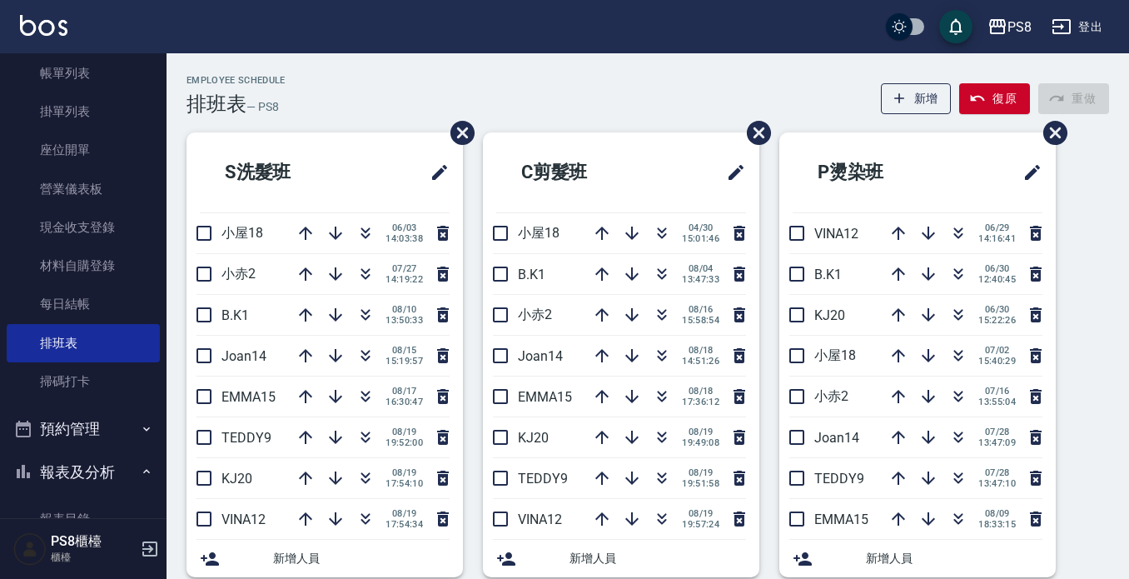
click at [7, 324] on link "排班表" at bounding box center [83, 343] width 153 height 38
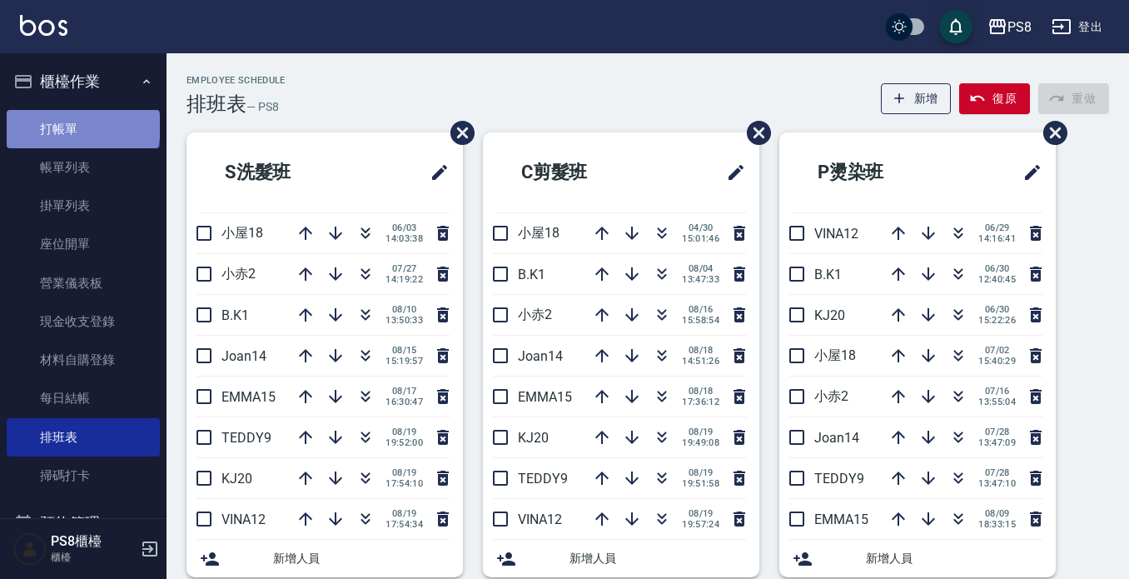
click at [82, 126] on link "打帳單" at bounding box center [83, 129] width 153 height 38
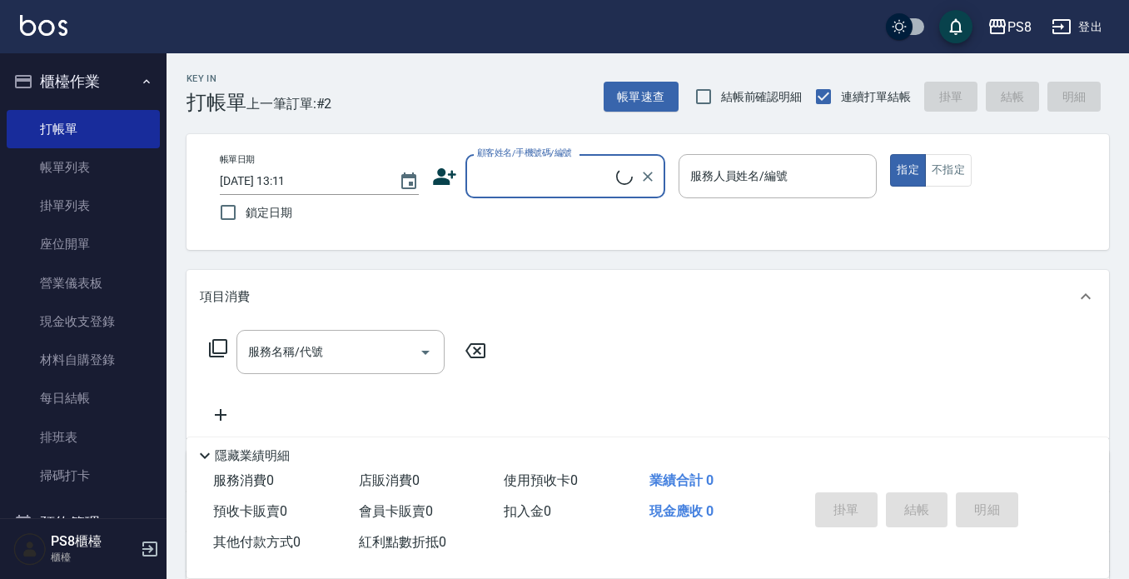
click at [540, 181] on input "顧客姓名/手機號碼/編號" at bounding box center [544, 176] width 143 height 29
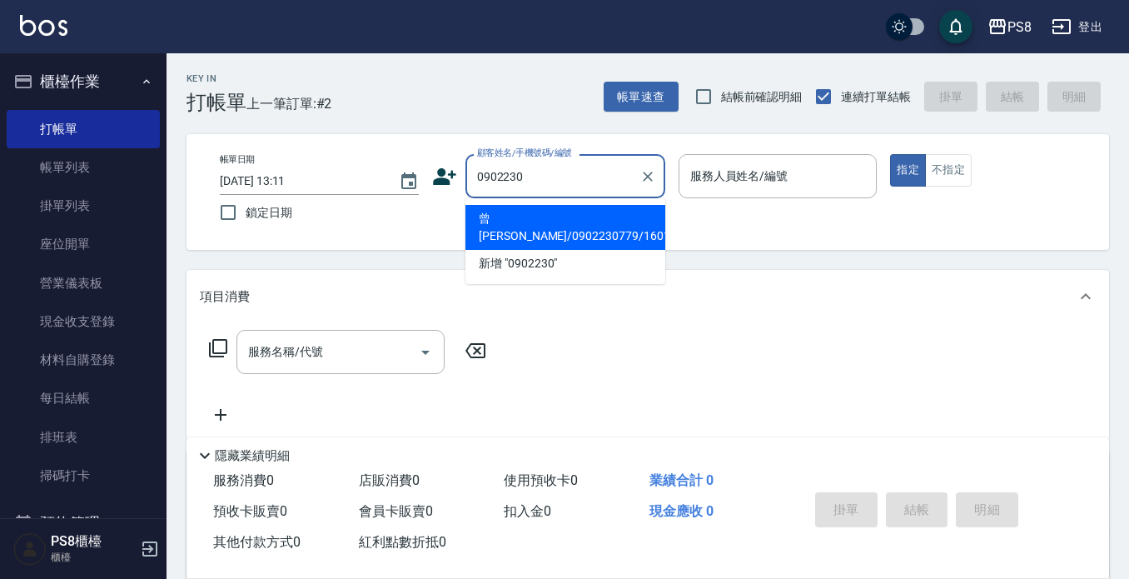
click at [594, 219] on li "曾[PERSON_NAME]/0902230779/16013" at bounding box center [565, 227] width 200 height 45
type input "曾[PERSON_NAME]/0902230779/16013"
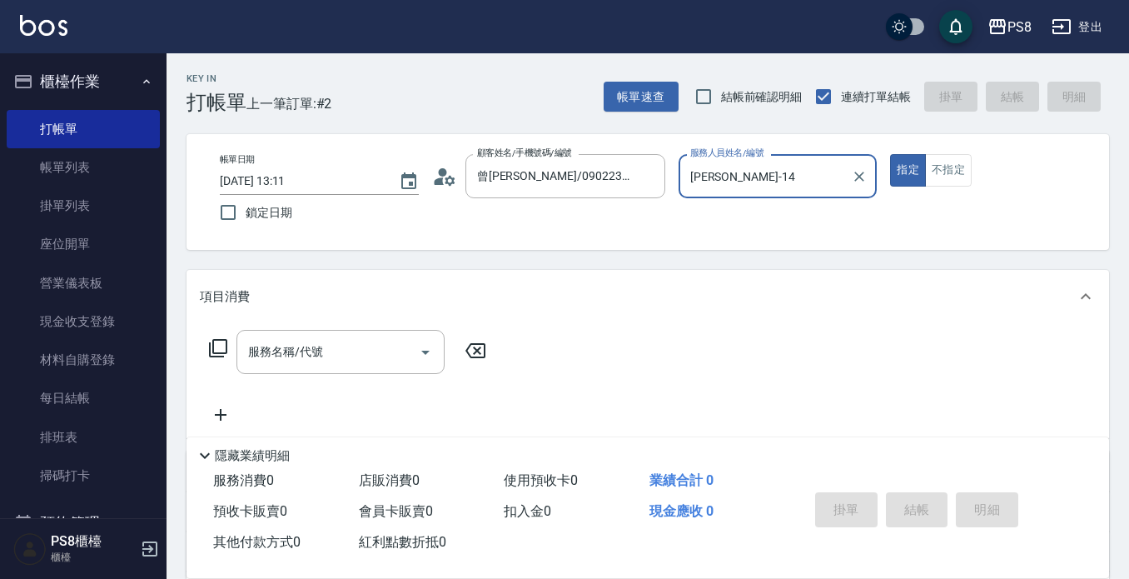
type input "[PERSON_NAME]-14"
click at [352, 357] on input "服務名稱/代號" at bounding box center [328, 351] width 168 height 29
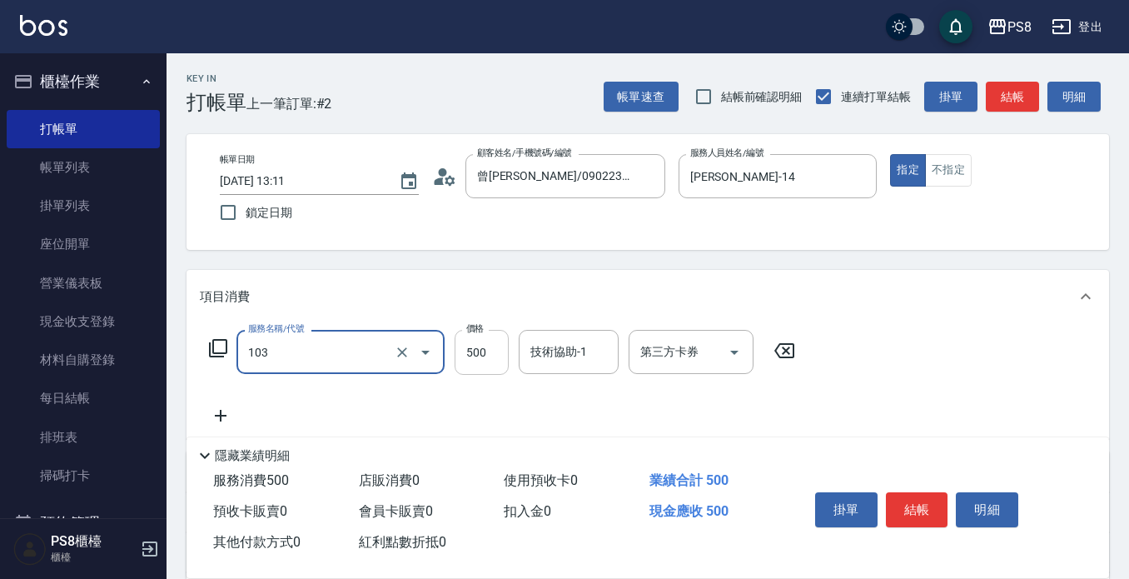
type input "B級洗剪500(103)"
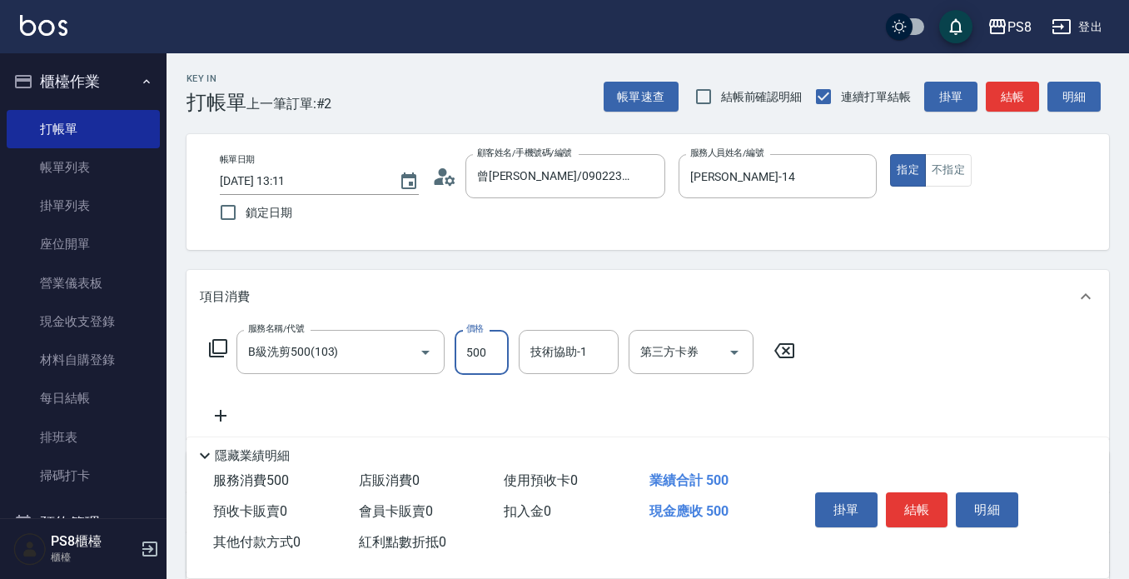
click at [473, 355] on input "500" at bounding box center [482, 352] width 54 height 45
click at [495, 350] on input "600" at bounding box center [482, 352] width 54 height 45
type input "500"
click at [889, 512] on button "結帳" at bounding box center [917, 509] width 62 height 35
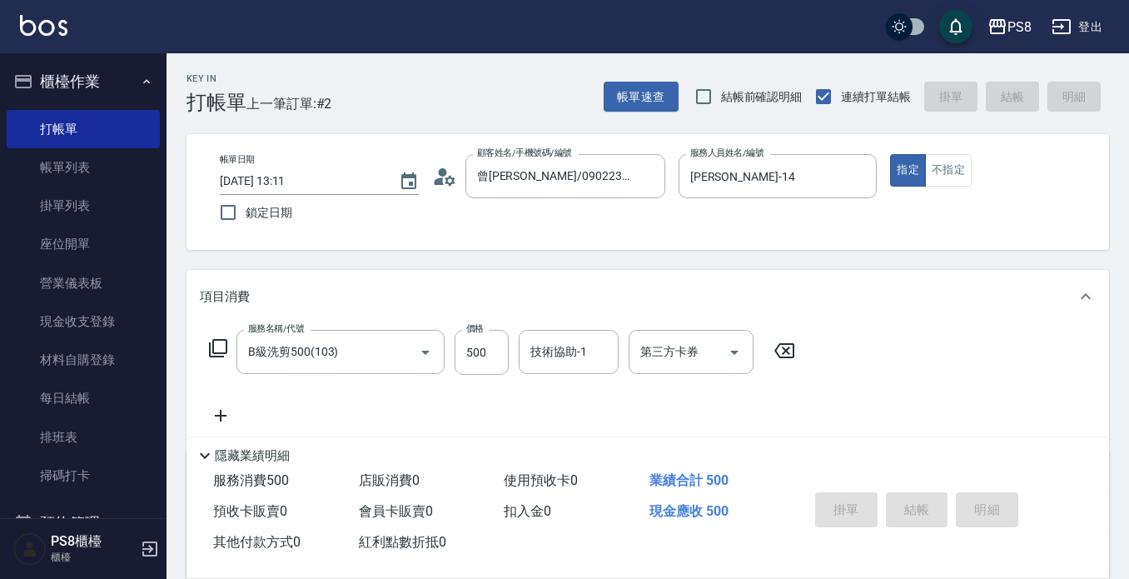
type input "[DATE] 13:12"
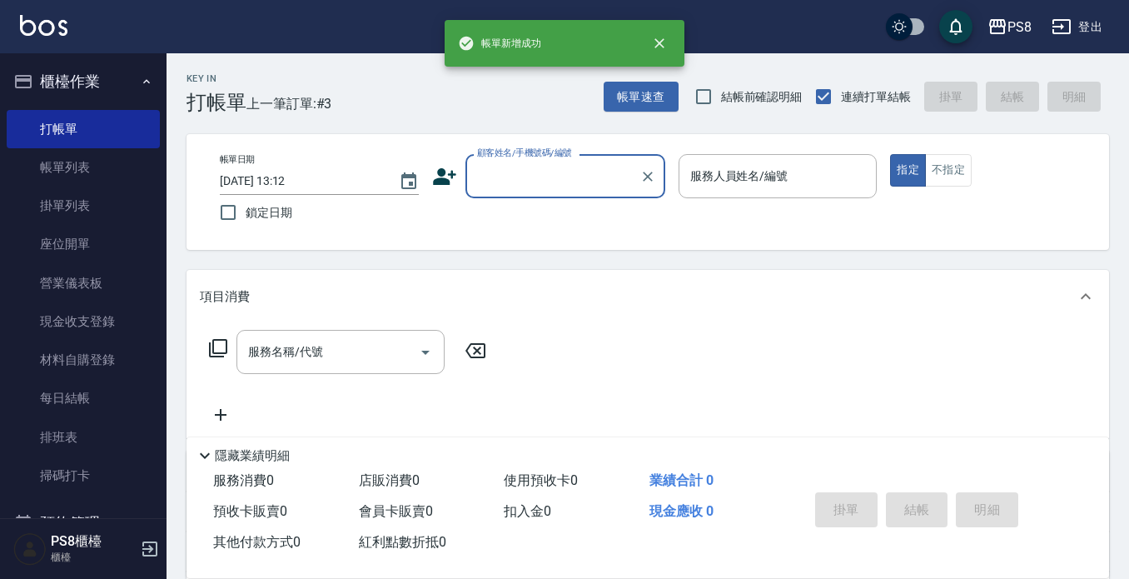
click at [563, 158] on label "顧客姓名/手機號碼/編號" at bounding box center [524, 153] width 95 height 12
click at [563, 162] on input "顧客姓名/手機號碼/編號" at bounding box center [553, 176] width 160 height 29
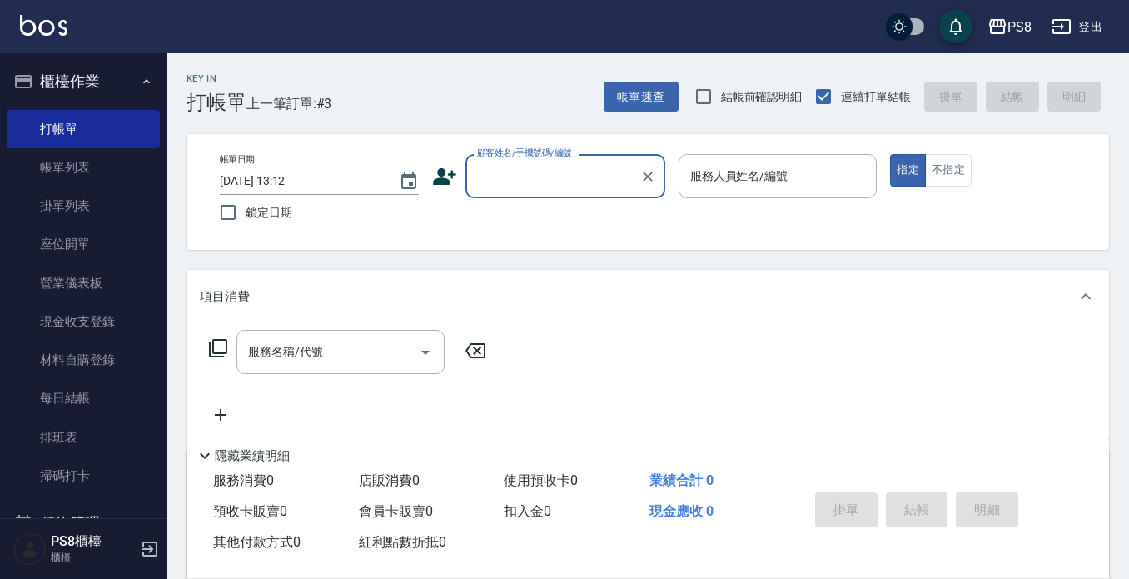
click at [520, 182] on input "顧客姓名/手機號碼/編號" at bounding box center [553, 176] width 160 height 29
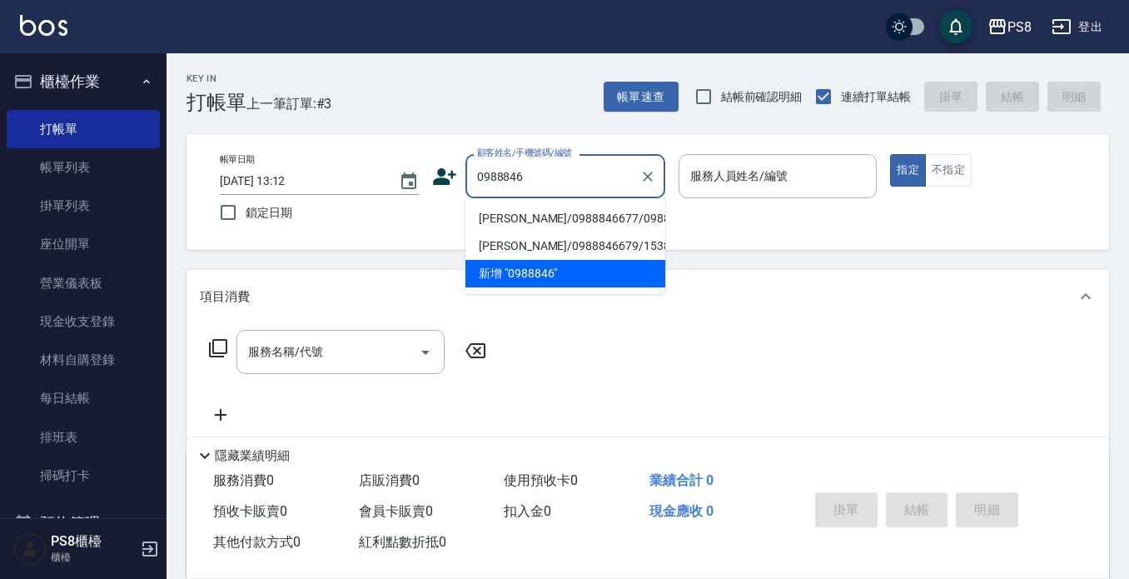
click at [534, 221] on li "[PERSON_NAME]/0988846677/0988846677" at bounding box center [565, 218] width 200 height 27
type input "[PERSON_NAME]/0988846677/0988846677"
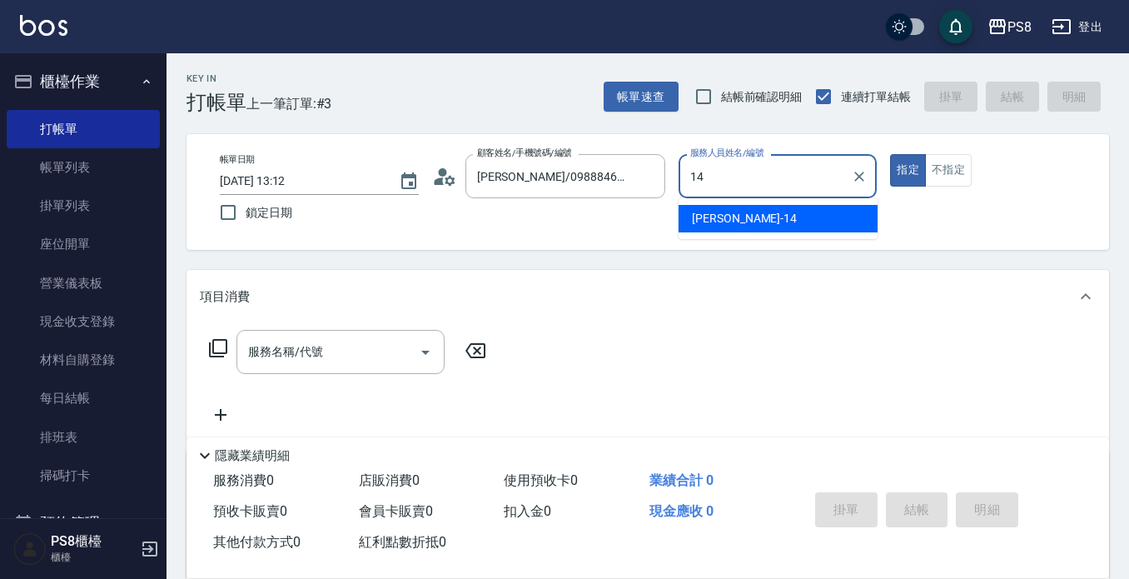
type input "[PERSON_NAME]-14"
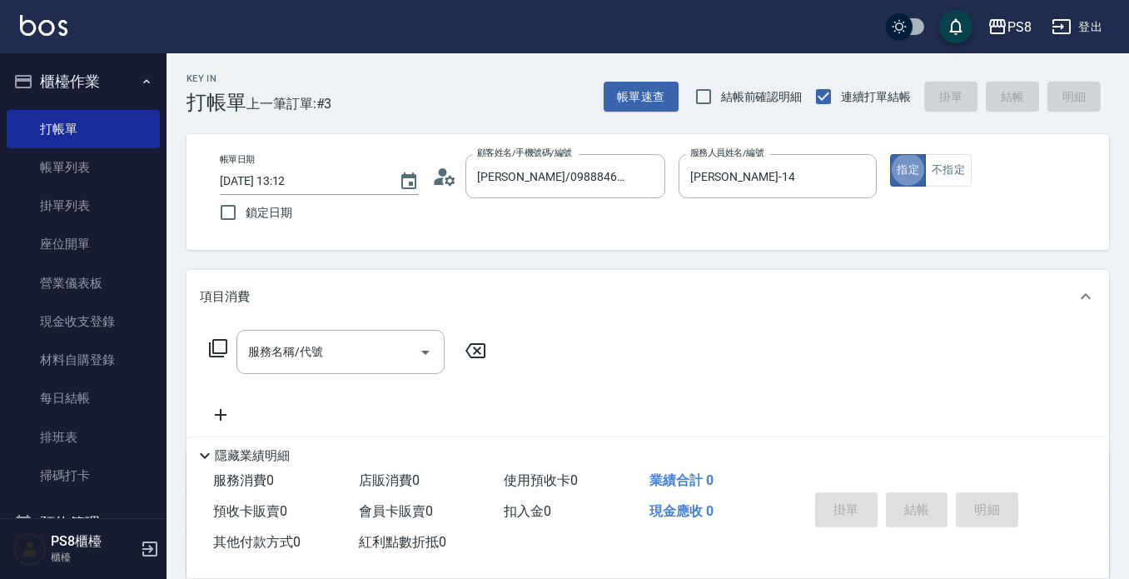
type button "true"
click at [352, 376] on div "服務名稱/代號 服務名稱/代號" at bounding box center [348, 377] width 296 height 95
click at [357, 346] on input "服務名稱/代號" at bounding box center [328, 351] width 168 height 29
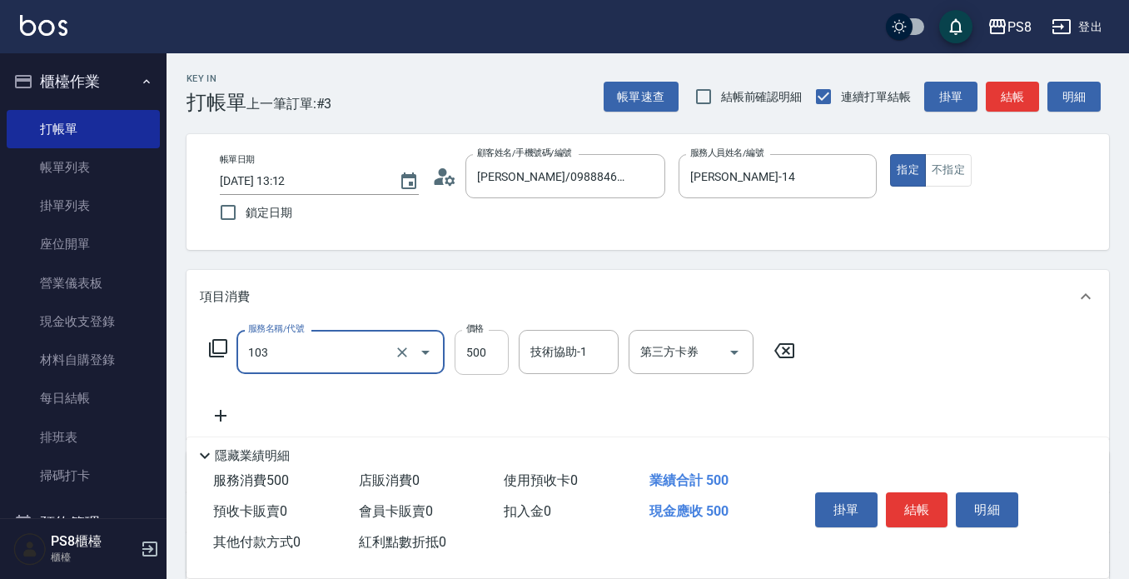
type input "B級洗剪500(103)"
click at [501, 367] on input "500" at bounding box center [482, 352] width 54 height 45
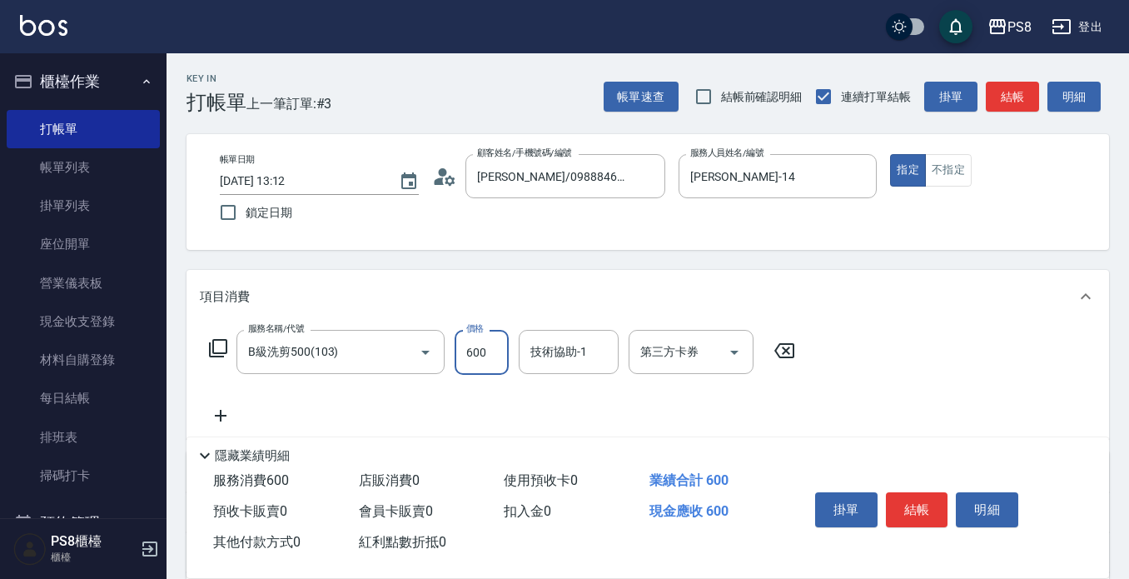
type input "600"
click at [907, 498] on button "結帳" at bounding box center [917, 509] width 62 height 35
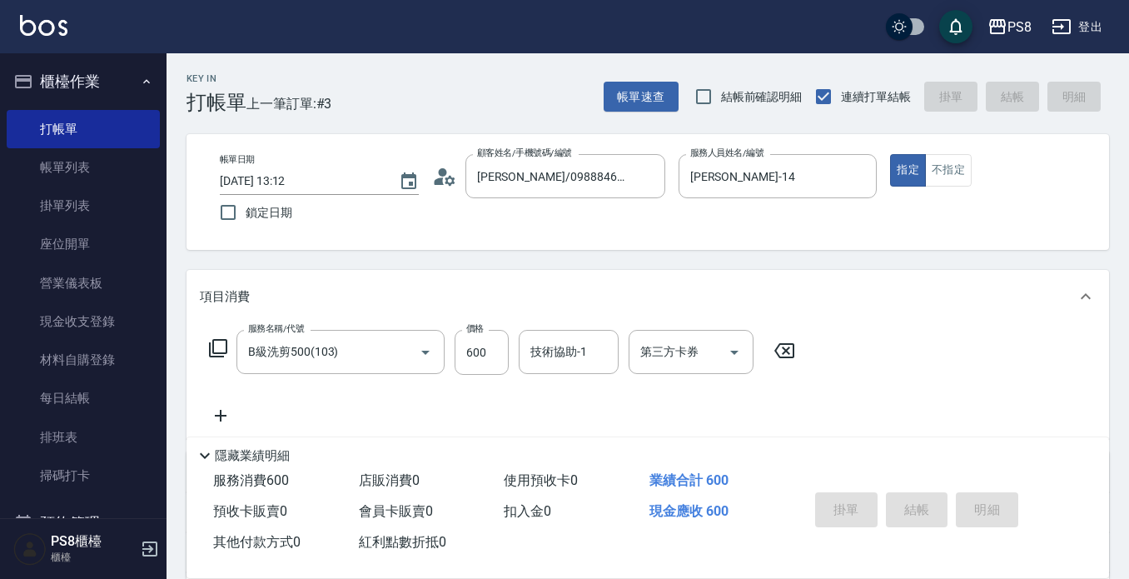
type input "[DATE] 13:13"
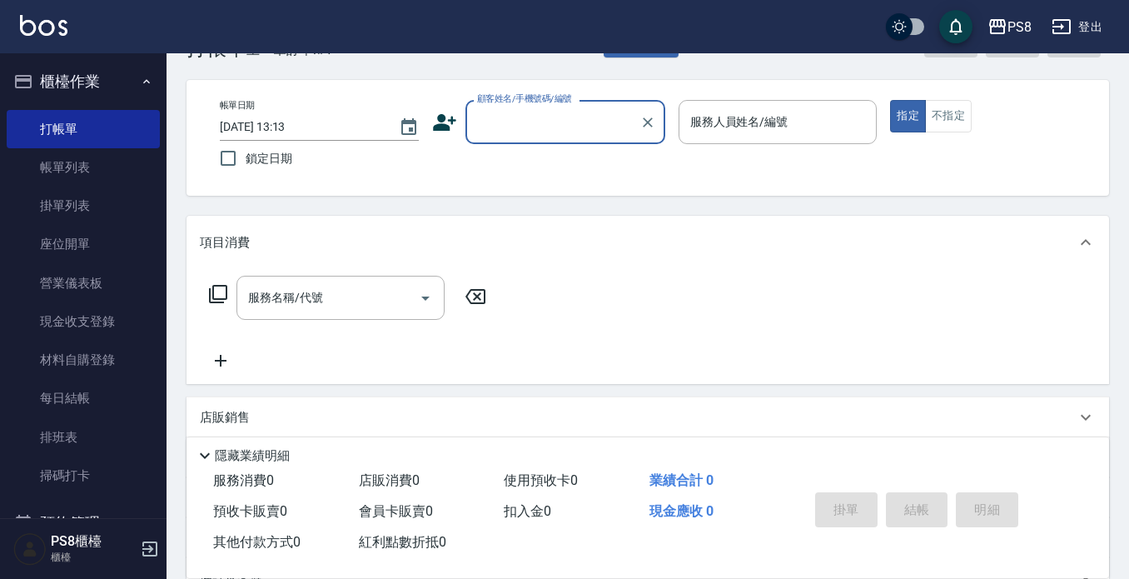
scroll to position [83, 0]
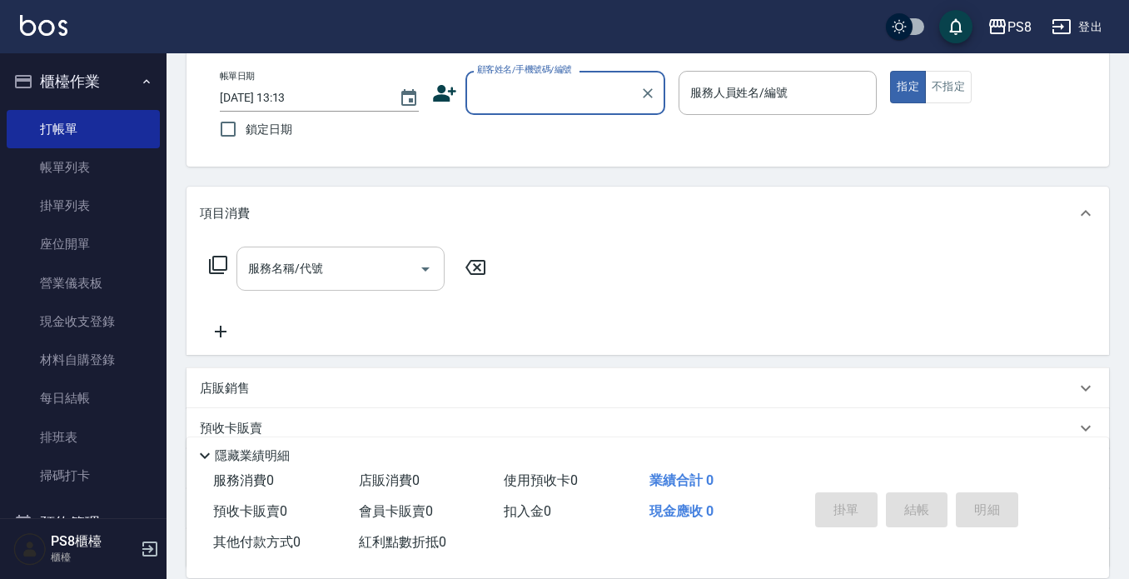
click at [319, 269] on div "服務名稱/代號 服務名稱/代號" at bounding box center [340, 268] width 208 height 44
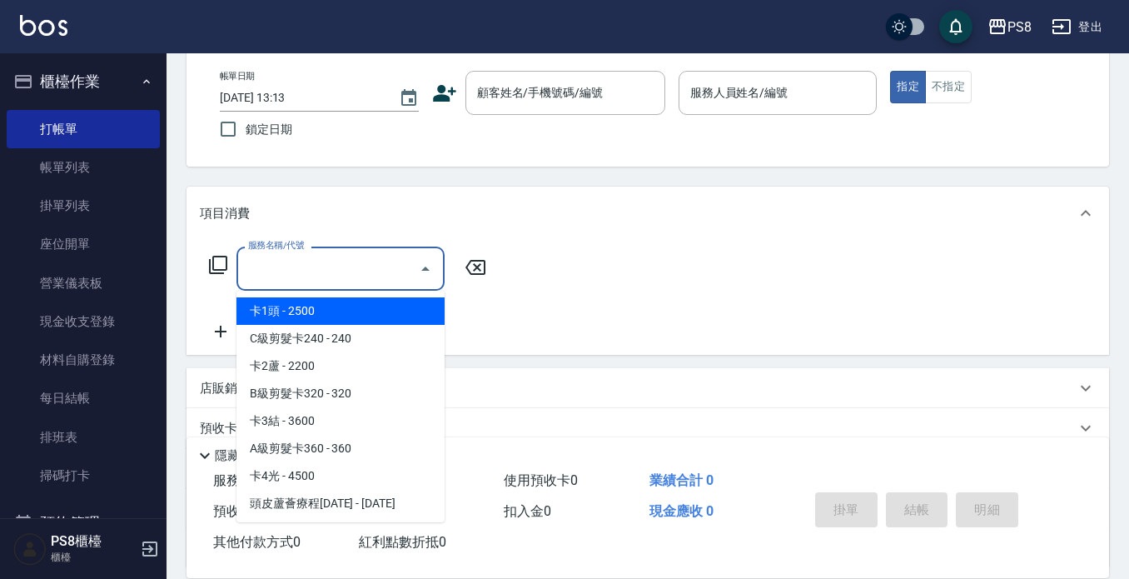
click at [390, 316] on span "卡1頭 - 2500" at bounding box center [340, 310] width 208 height 27
type input "卡1頭(0001)"
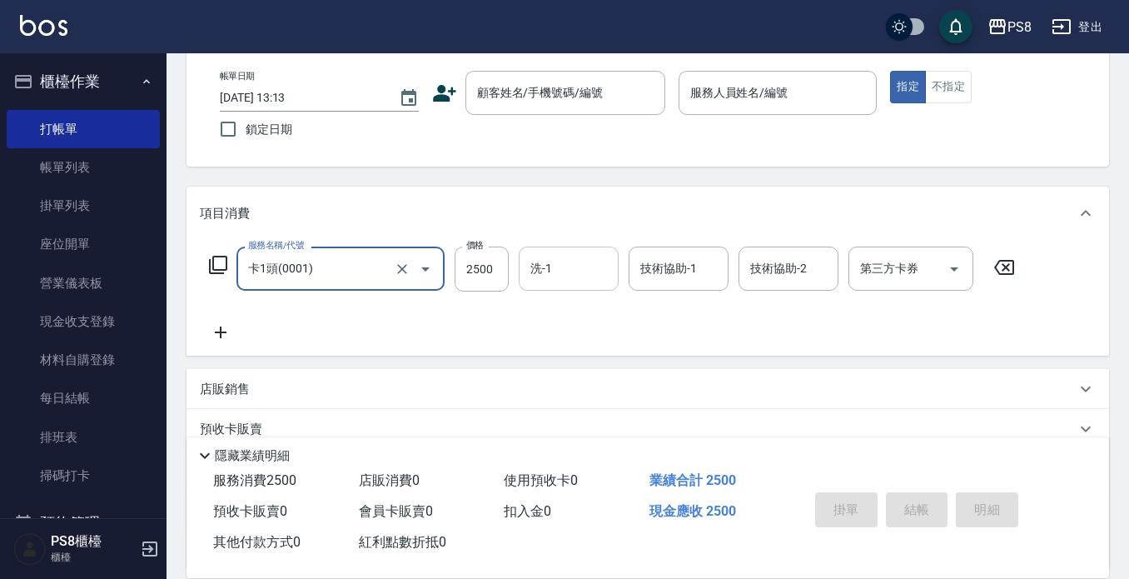
click at [577, 270] on input "洗-1" at bounding box center [568, 268] width 85 height 29
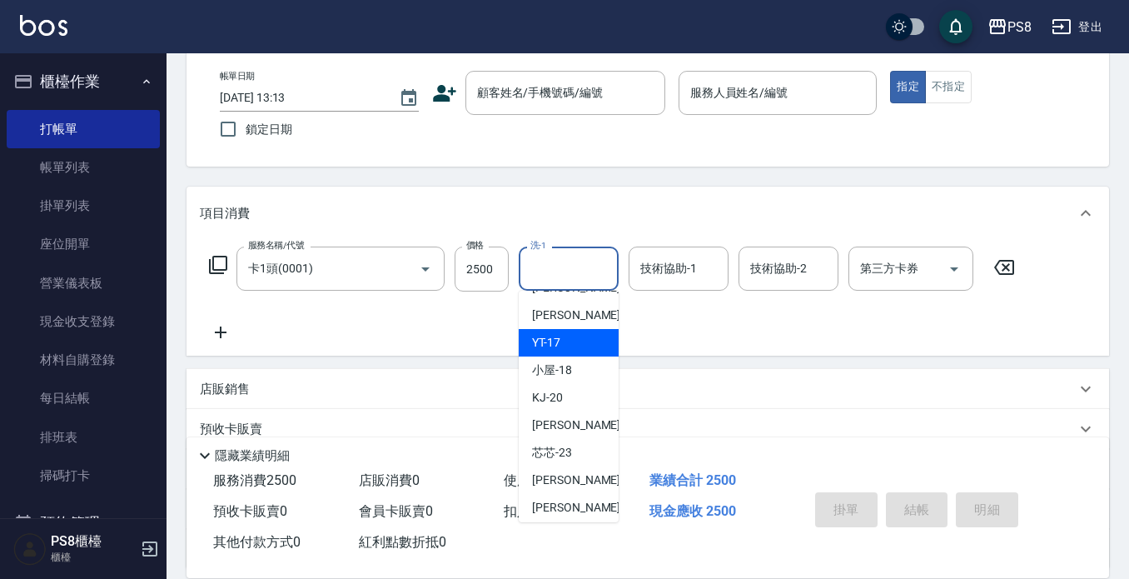
scroll to position [416, 0]
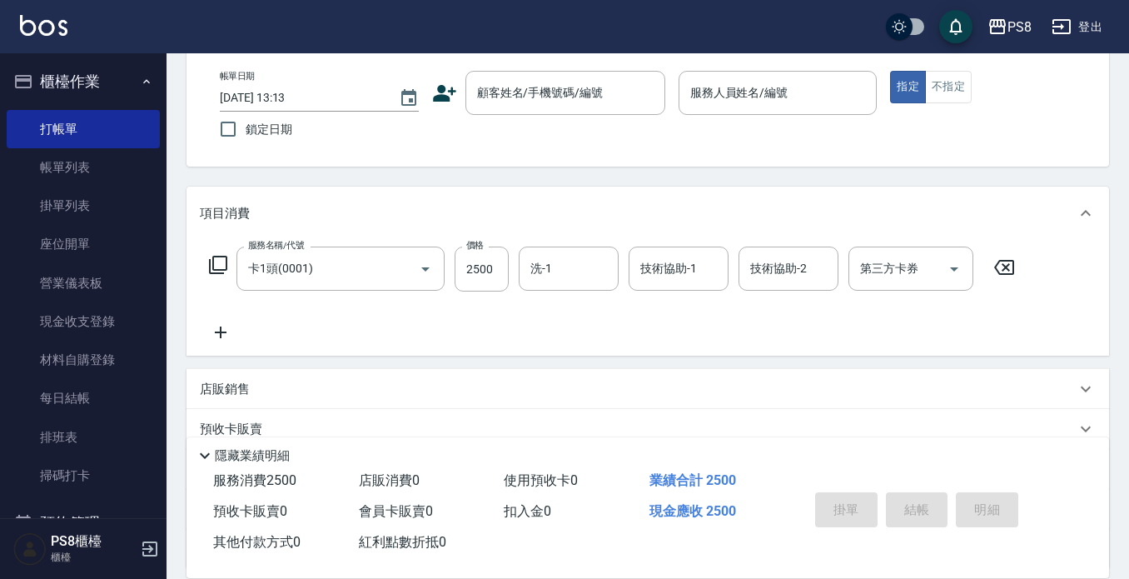
click at [35, 32] on img at bounding box center [43, 25] width 47 height 21
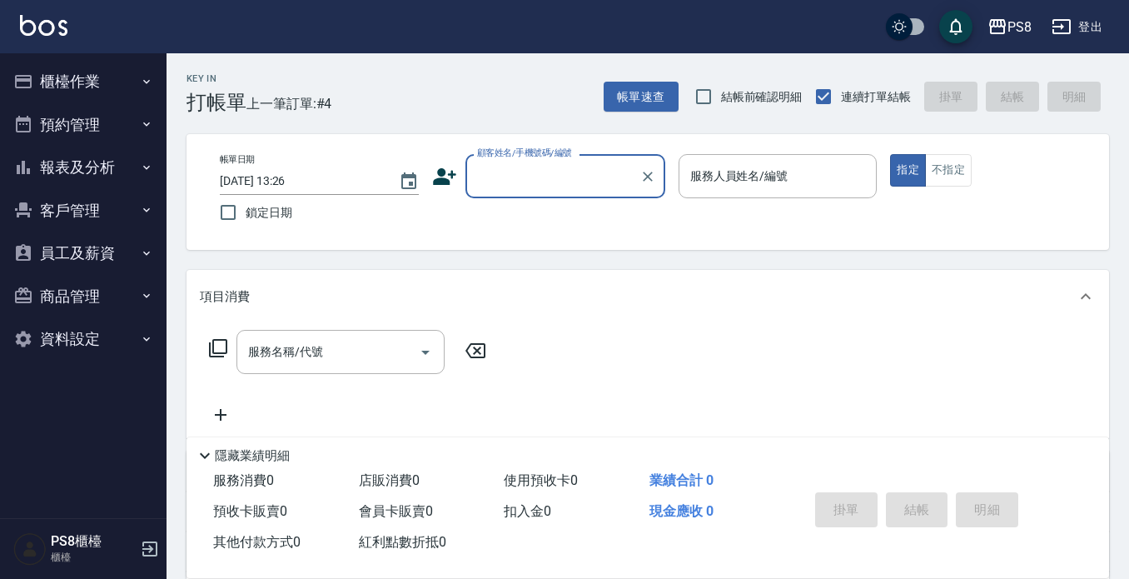
click at [51, 175] on button "報表及分析" at bounding box center [83, 167] width 153 height 43
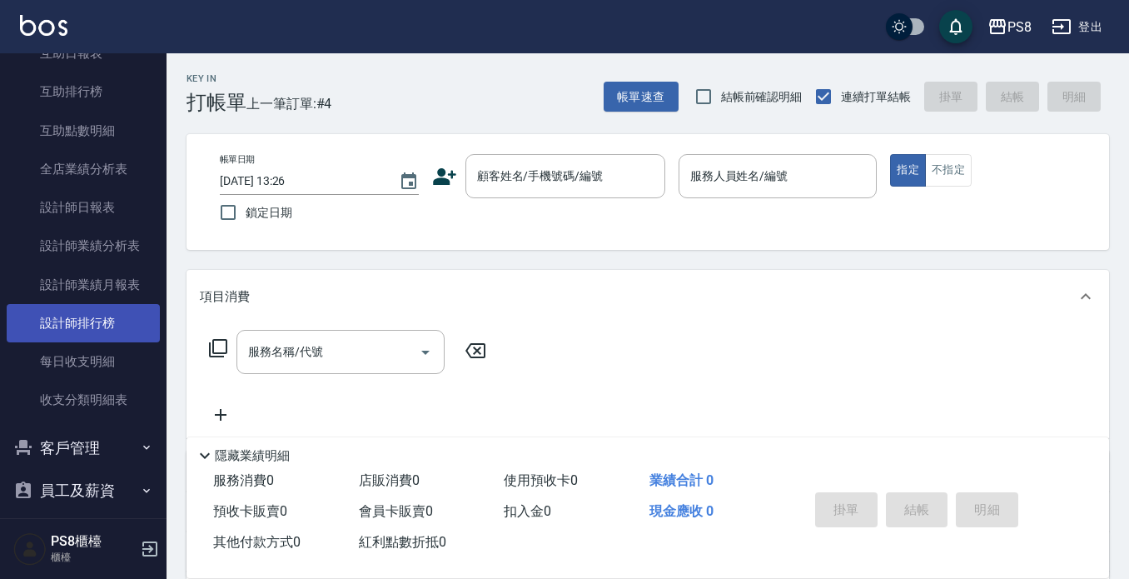
scroll to position [250, 0]
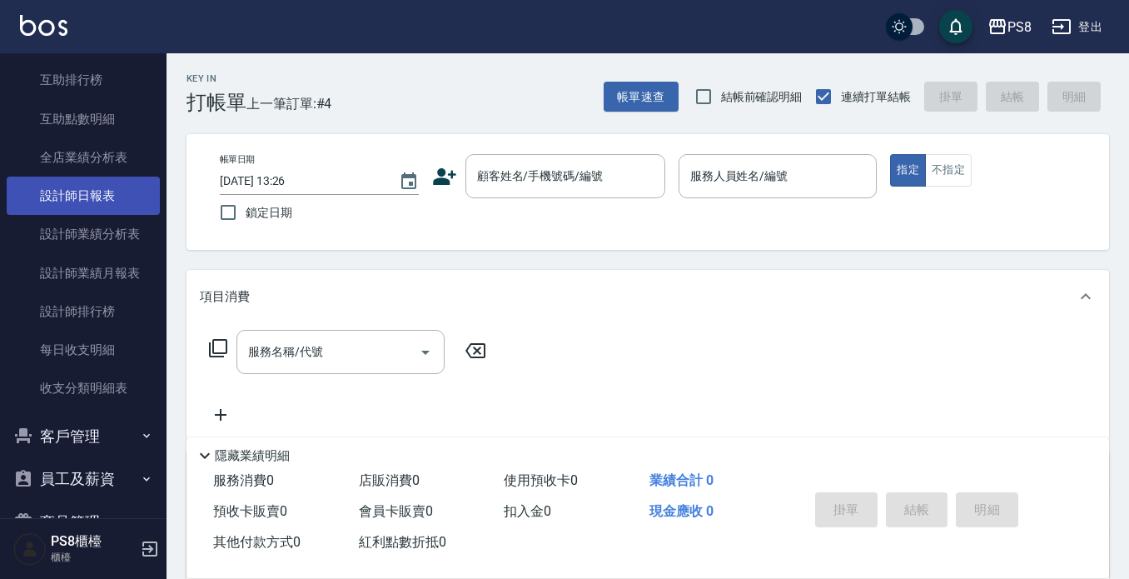
click at [96, 183] on link "設計師日報表" at bounding box center [83, 196] width 153 height 38
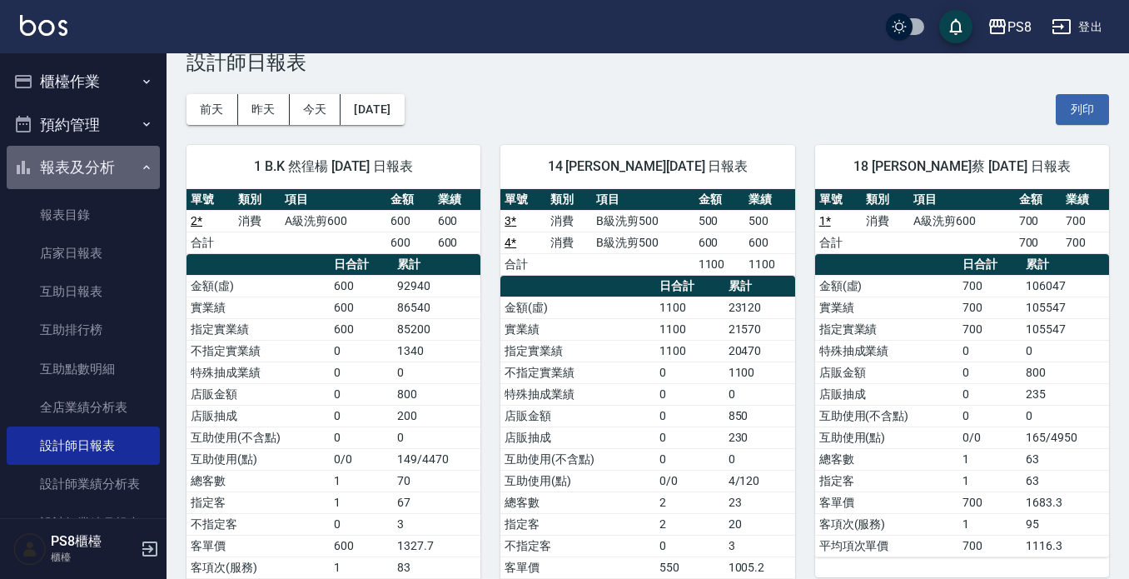
click at [100, 177] on button "報表及分析" at bounding box center [83, 167] width 153 height 43
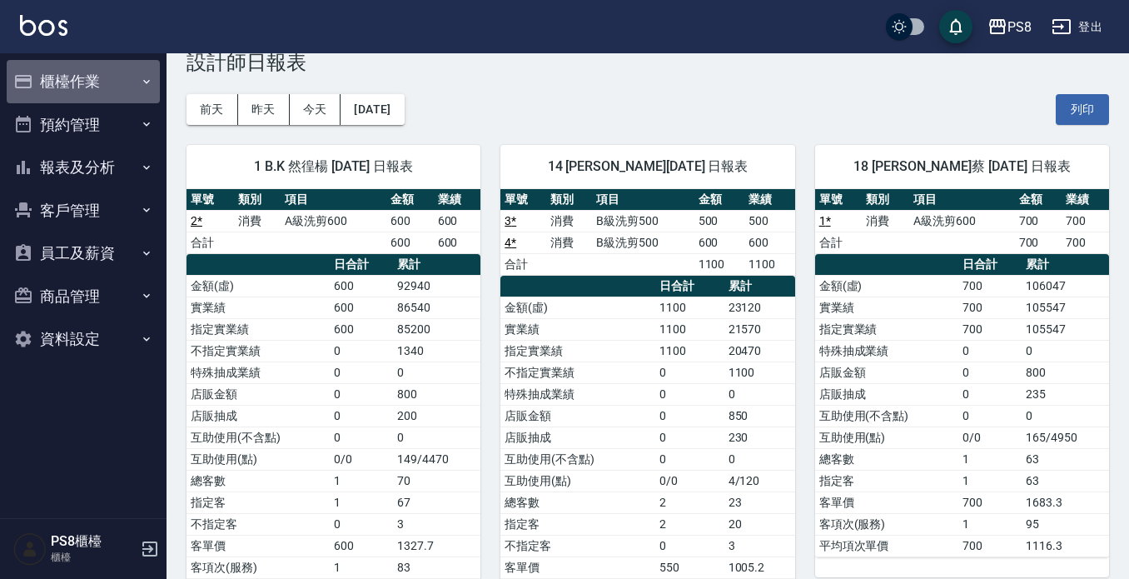
click at [117, 94] on button "櫃檯作業" at bounding box center [83, 81] width 153 height 43
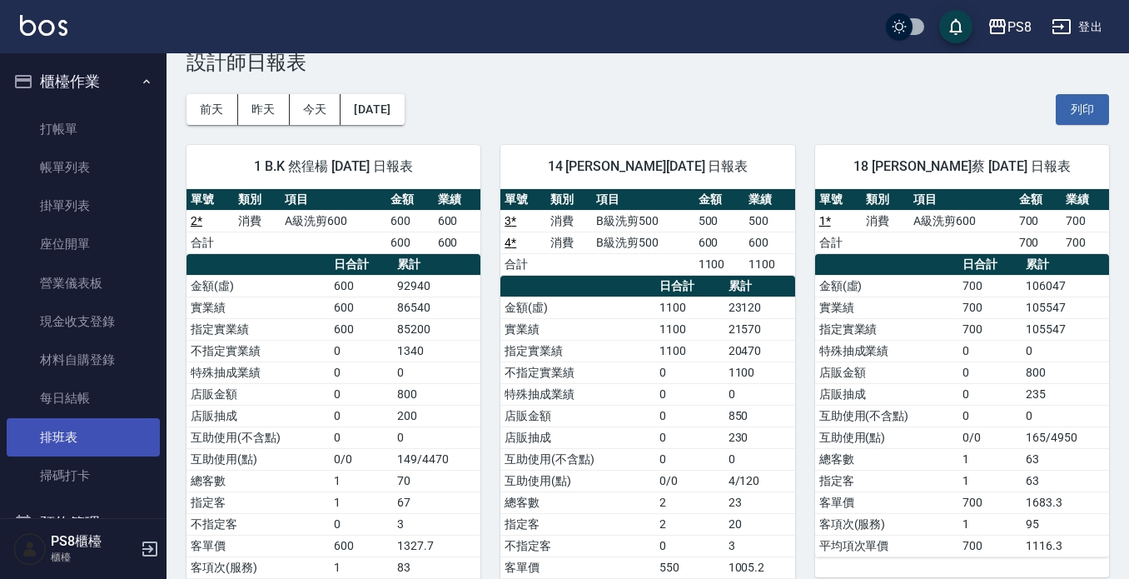
click at [70, 441] on link "排班表" at bounding box center [83, 437] width 153 height 38
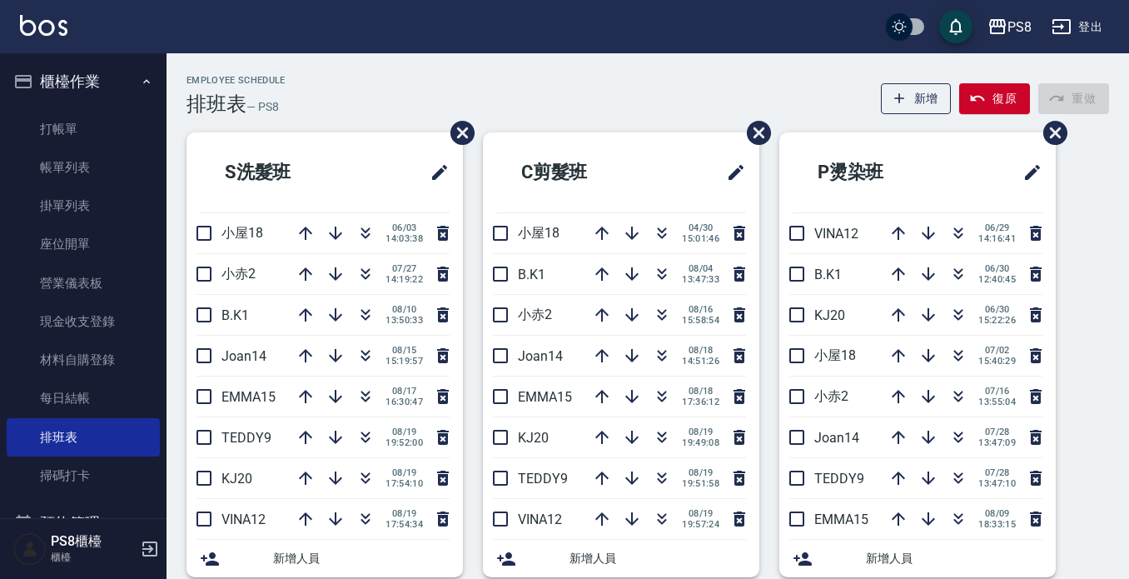
click at [555, 94] on div "Employee Schedule 排班表 — PS8 新增 復原 重做" at bounding box center [648, 95] width 923 height 41
click at [63, 127] on link "打帳單" at bounding box center [83, 129] width 153 height 38
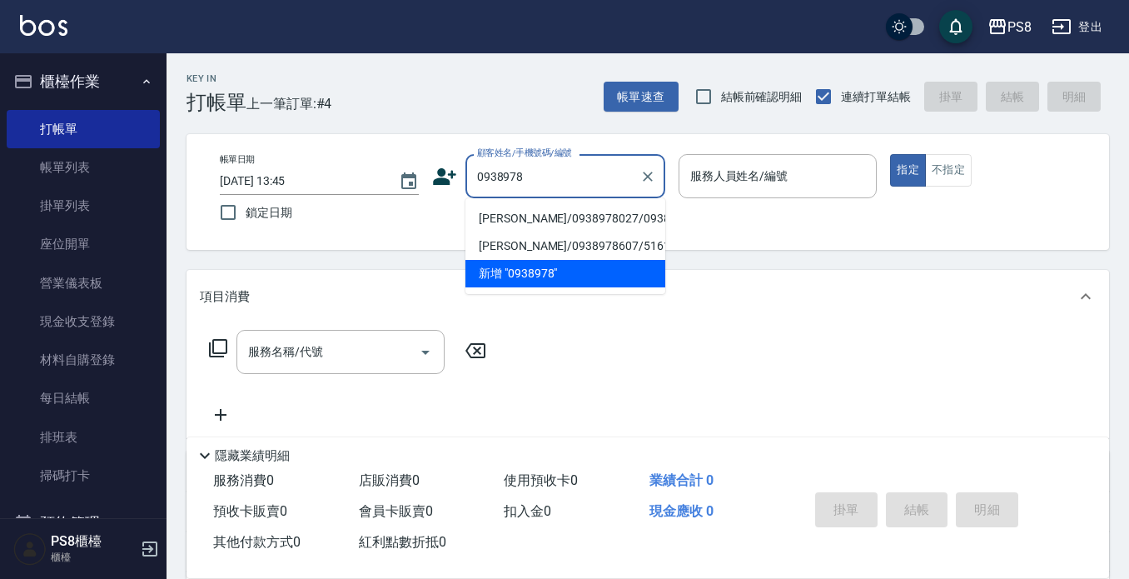
click at [498, 232] on li "[PERSON_NAME]/0938978027/0938978027" at bounding box center [565, 218] width 200 height 27
type input "[PERSON_NAME]/0938978027/0938978027"
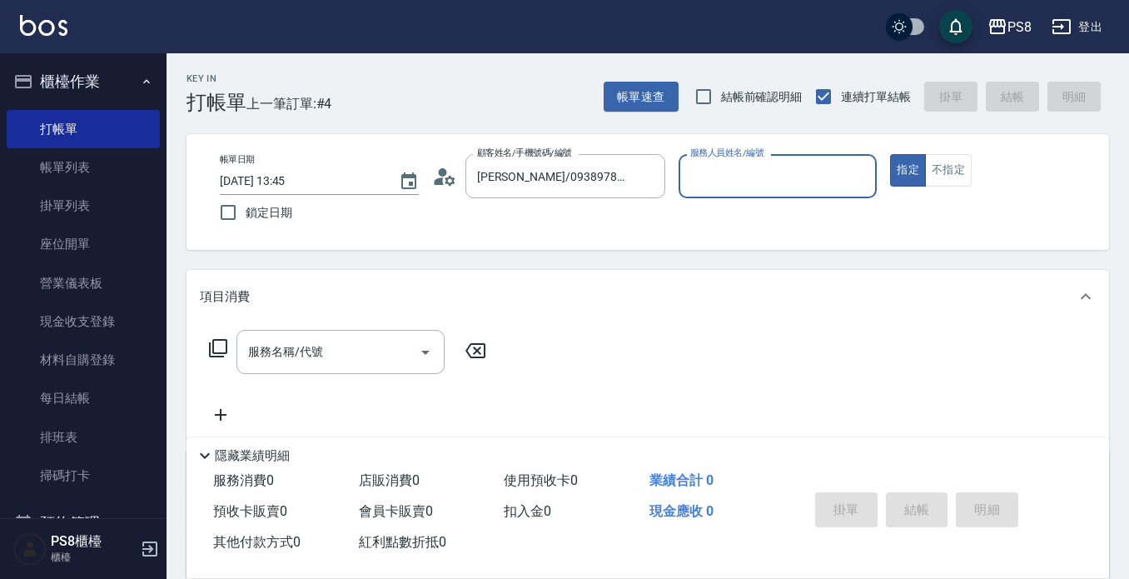
type input "KJ-20"
click at [453, 179] on icon at bounding box center [450, 180] width 10 height 10
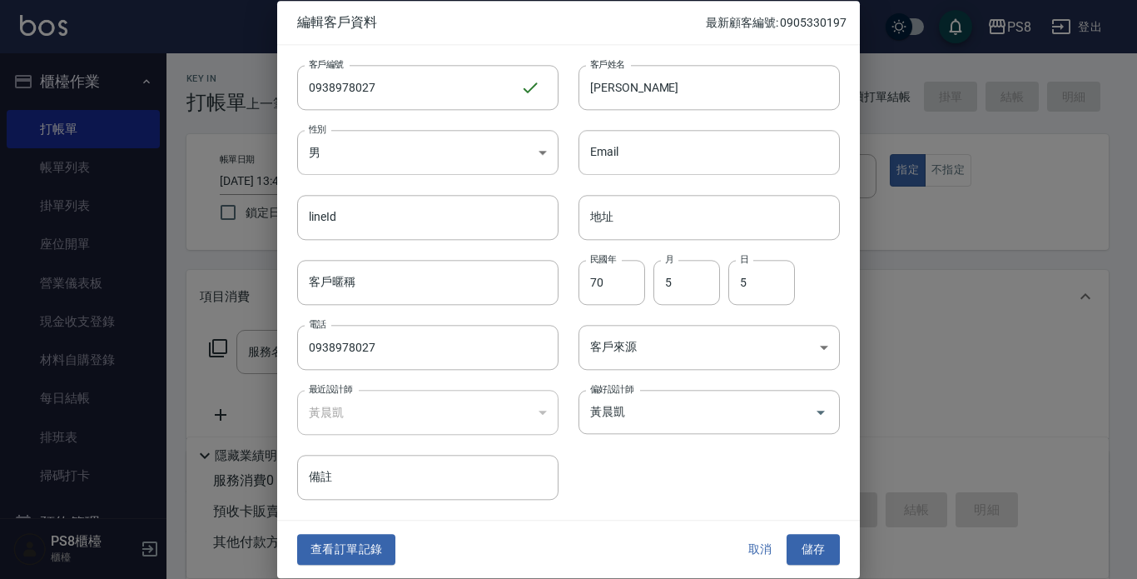
click at [381, 533] on div "查看訂單記錄 取消 儲存" at bounding box center [568, 549] width 583 height 57
click at [378, 549] on button "查看訂單記錄" at bounding box center [346, 550] width 98 height 31
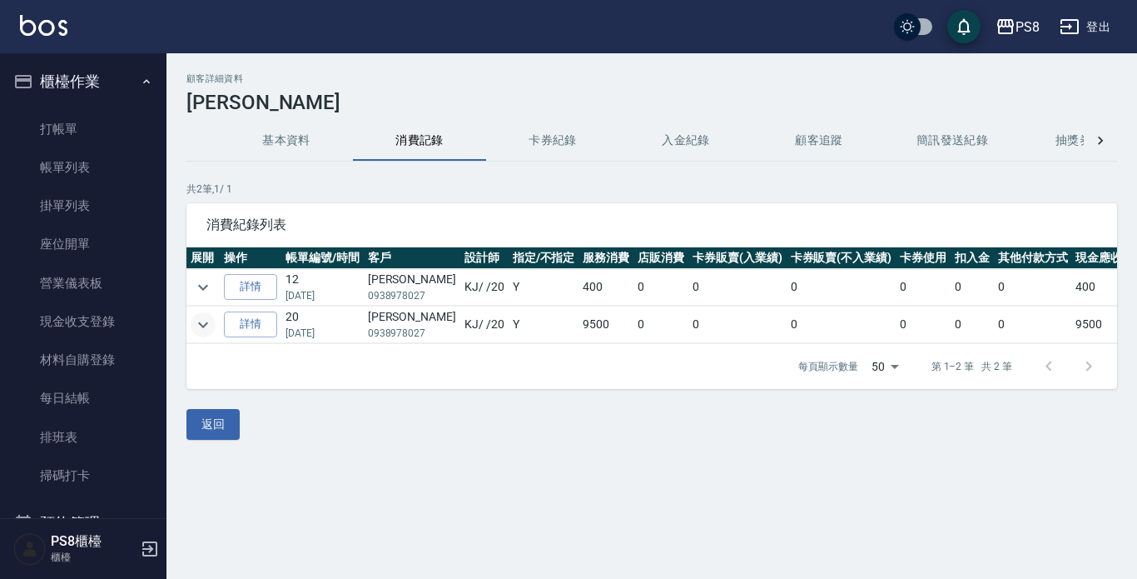
click at [194, 327] on icon "expand row" at bounding box center [203, 325] width 20 height 20
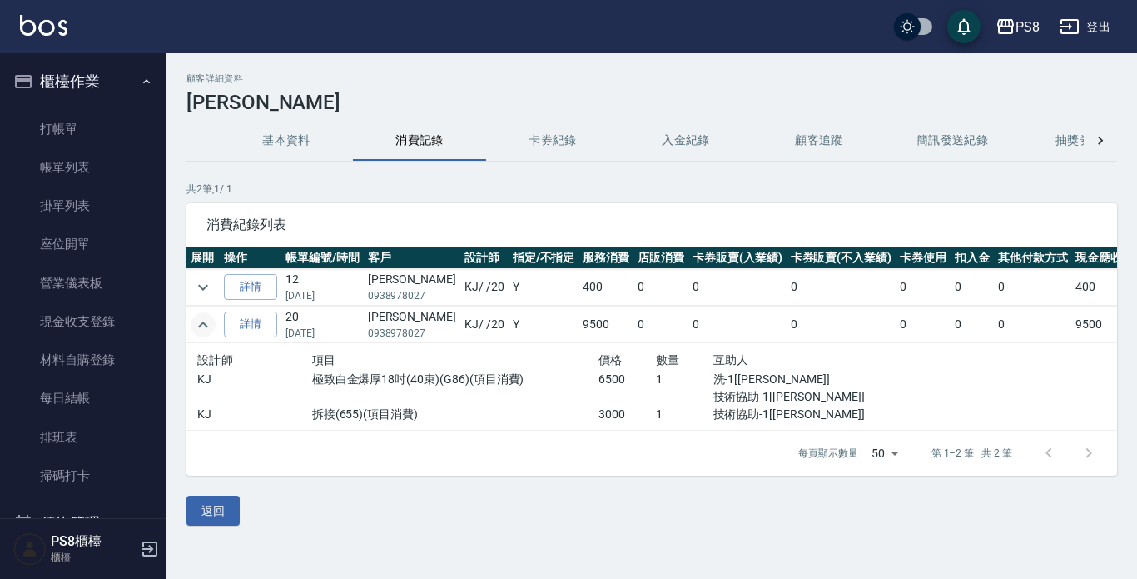
click at [205, 326] on icon "expand row" at bounding box center [203, 325] width 20 height 20
